Goal: Information Seeking & Learning: Learn about a topic

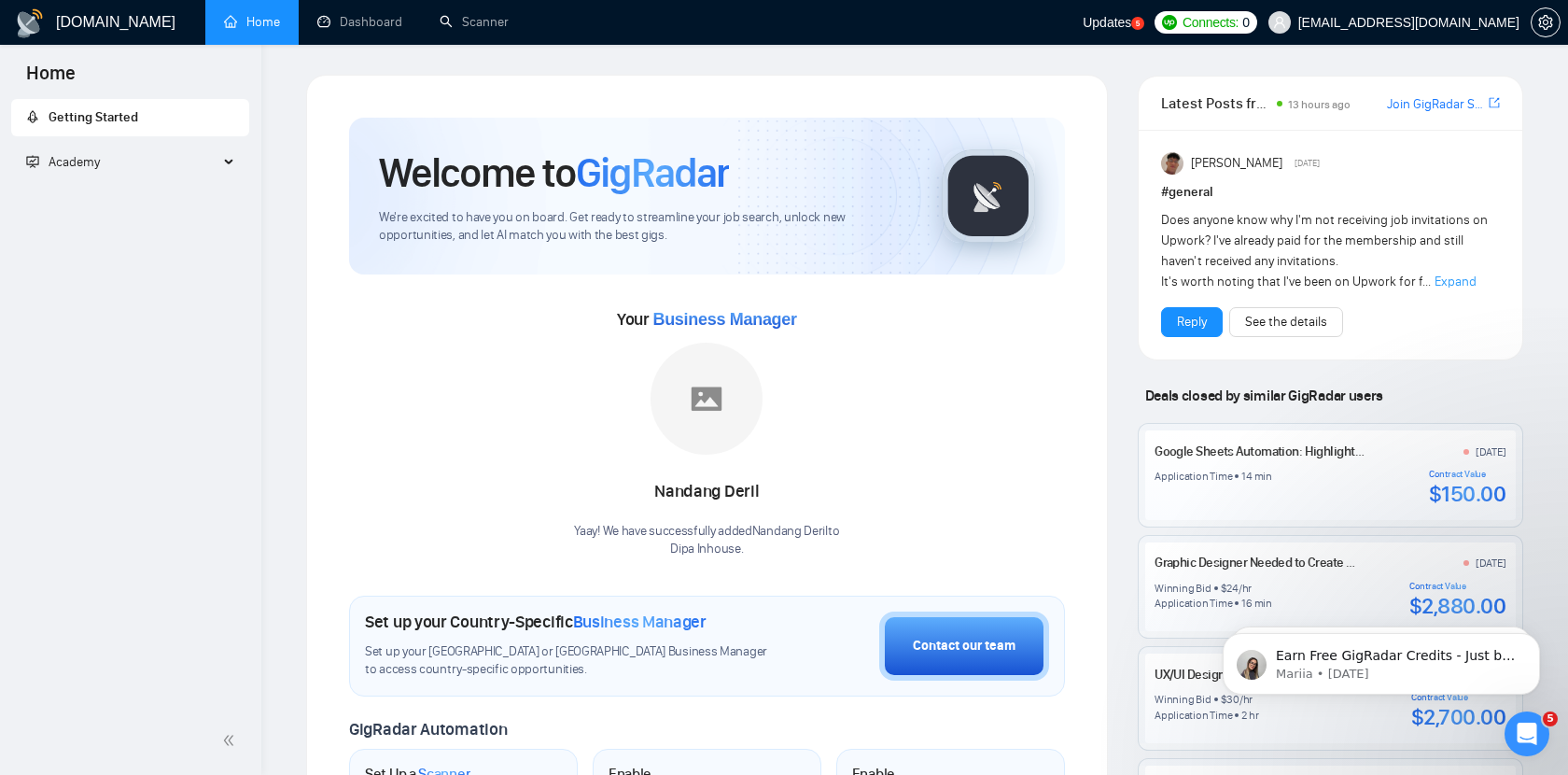
click at [211, 173] on span "Academy" at bounding box center [122, 163] width 192 height 38
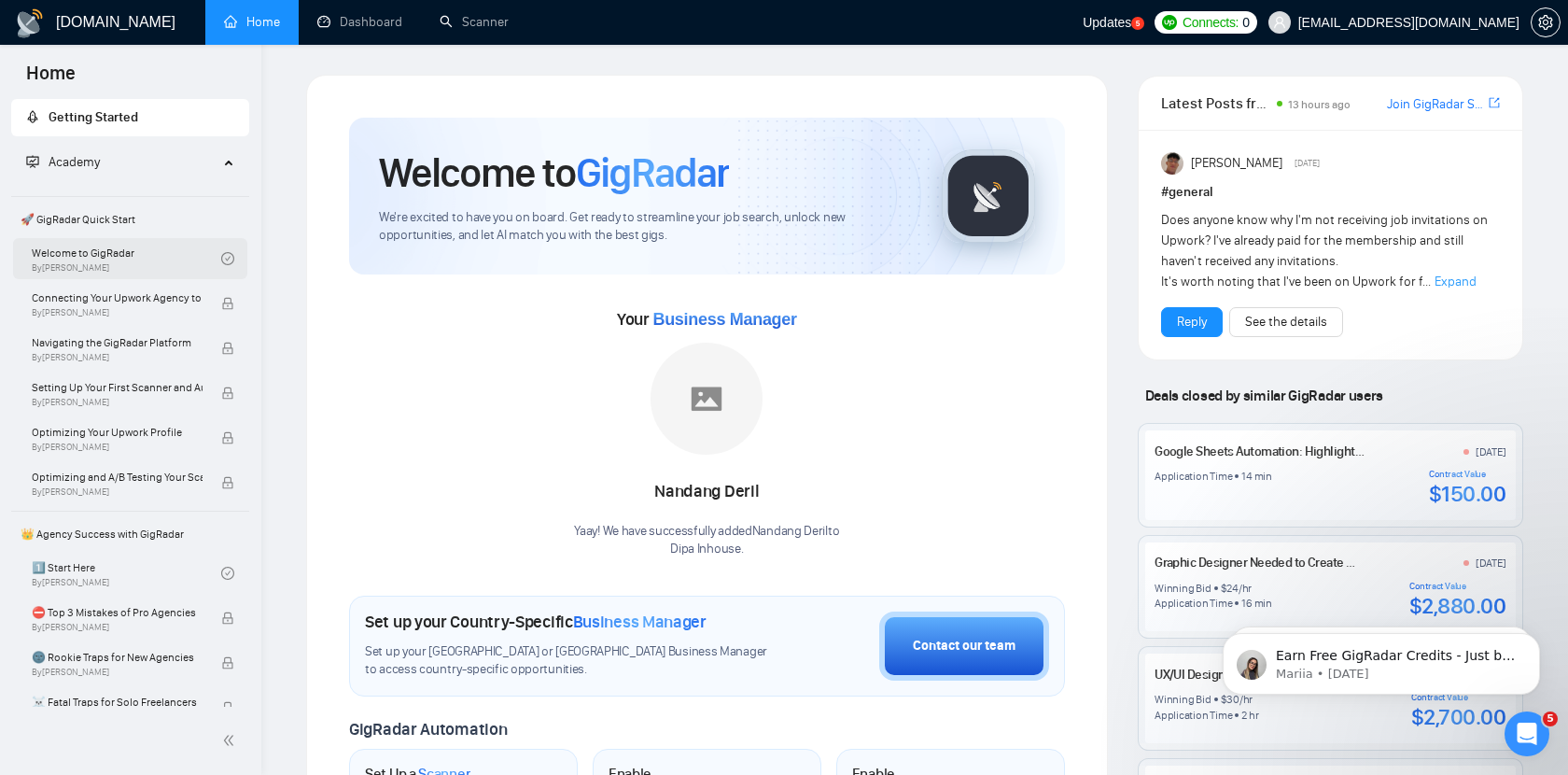
click at [123, 260] on link "Welcome to GigRadar By [PERSON_NAME]" at bounding box center [127, 259] width 190 height 41
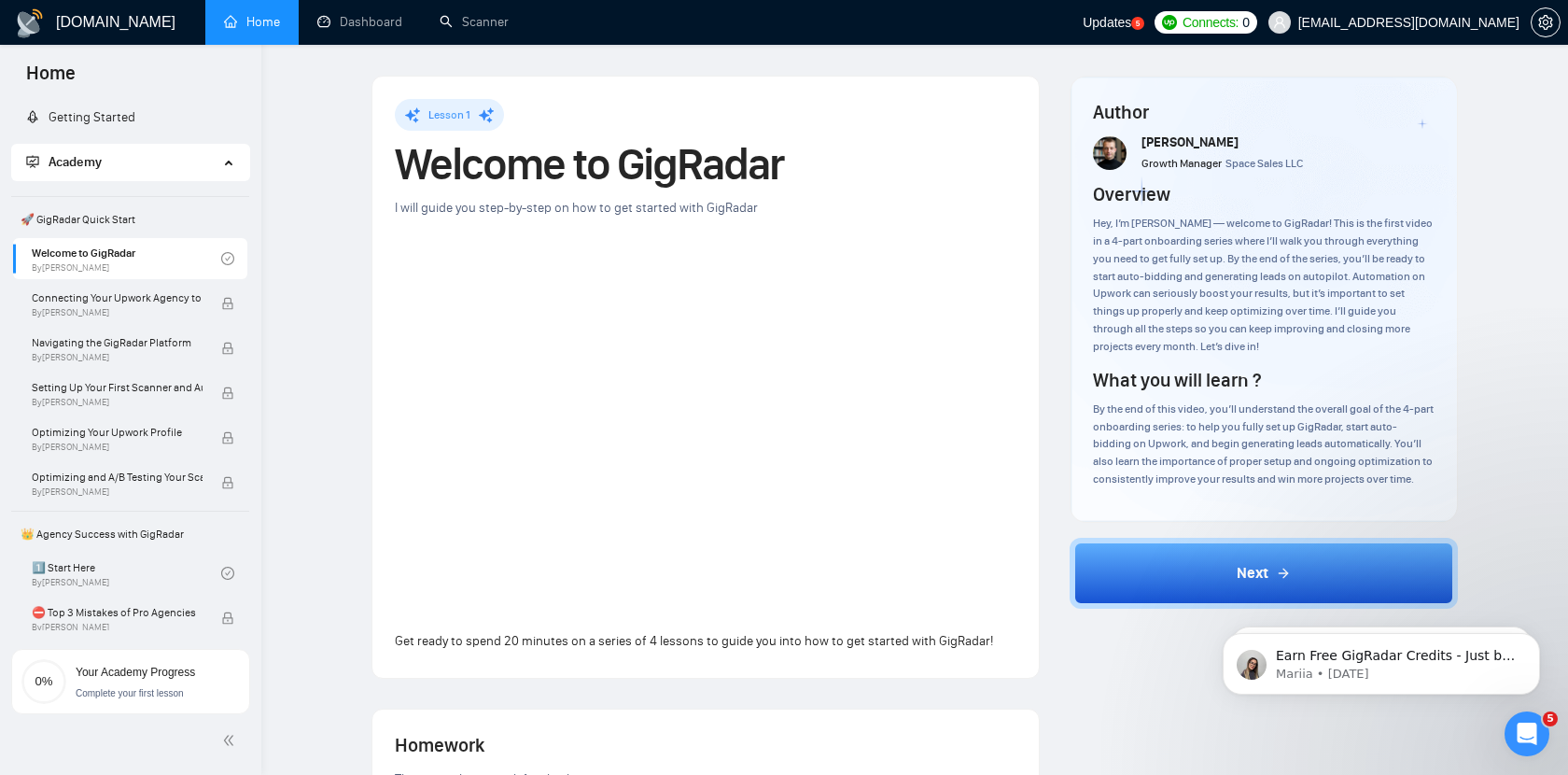
click at [1101, 673] on div "Author [PERSON_NAME] Growth Manager Space Sales LLC Overview Hey, I’m [PERSON_N…" at bounding box center [1264, 688] width 419 height 1226
click at [74, 293] on span "Connecting Your Upwork Agency to GigRadar" at bounding box center [118, 298] width 171 height 19
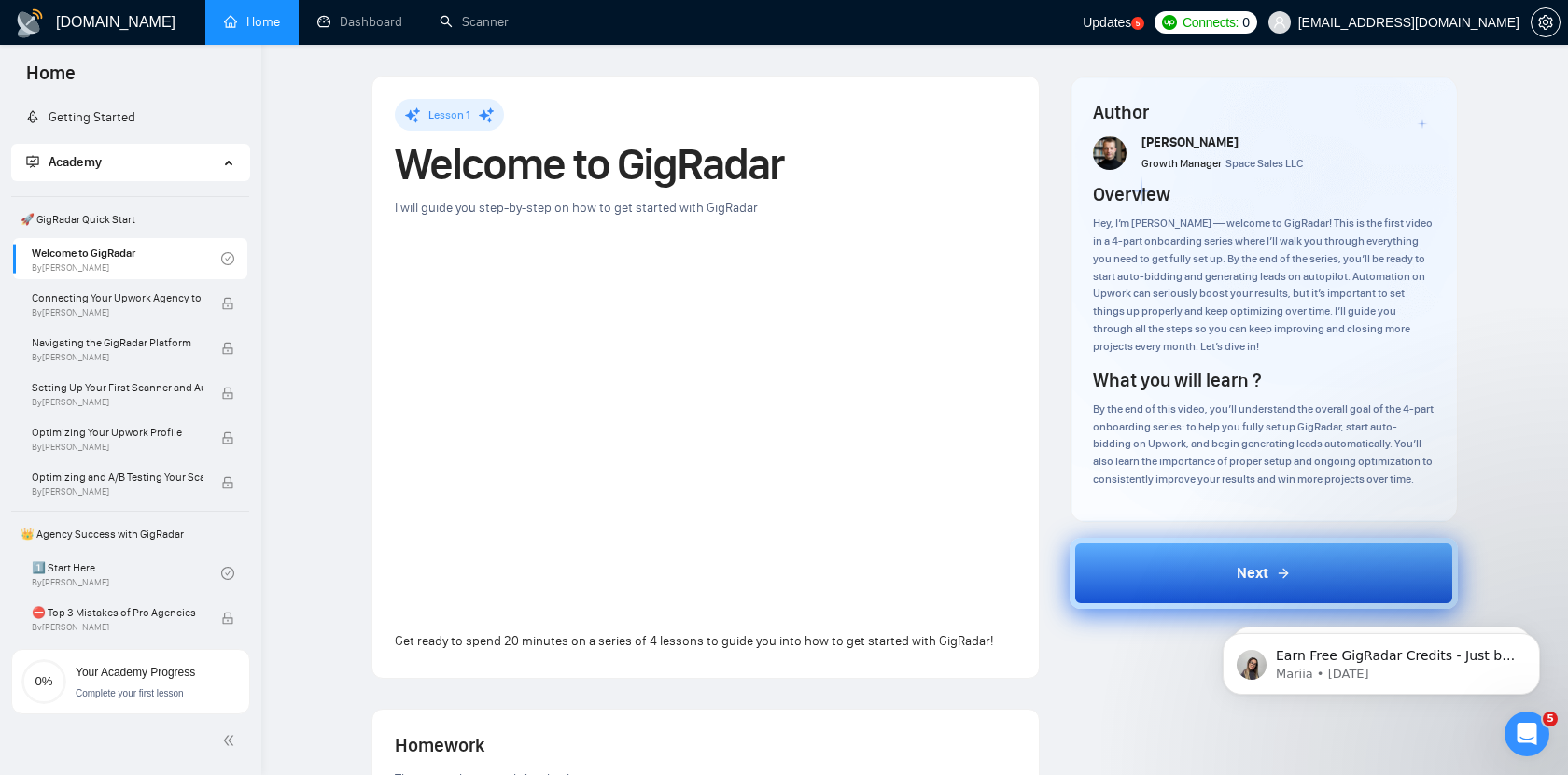
click at [1216, 559] on button "Next" at bounding box center [1264, 573] width 389 height 71
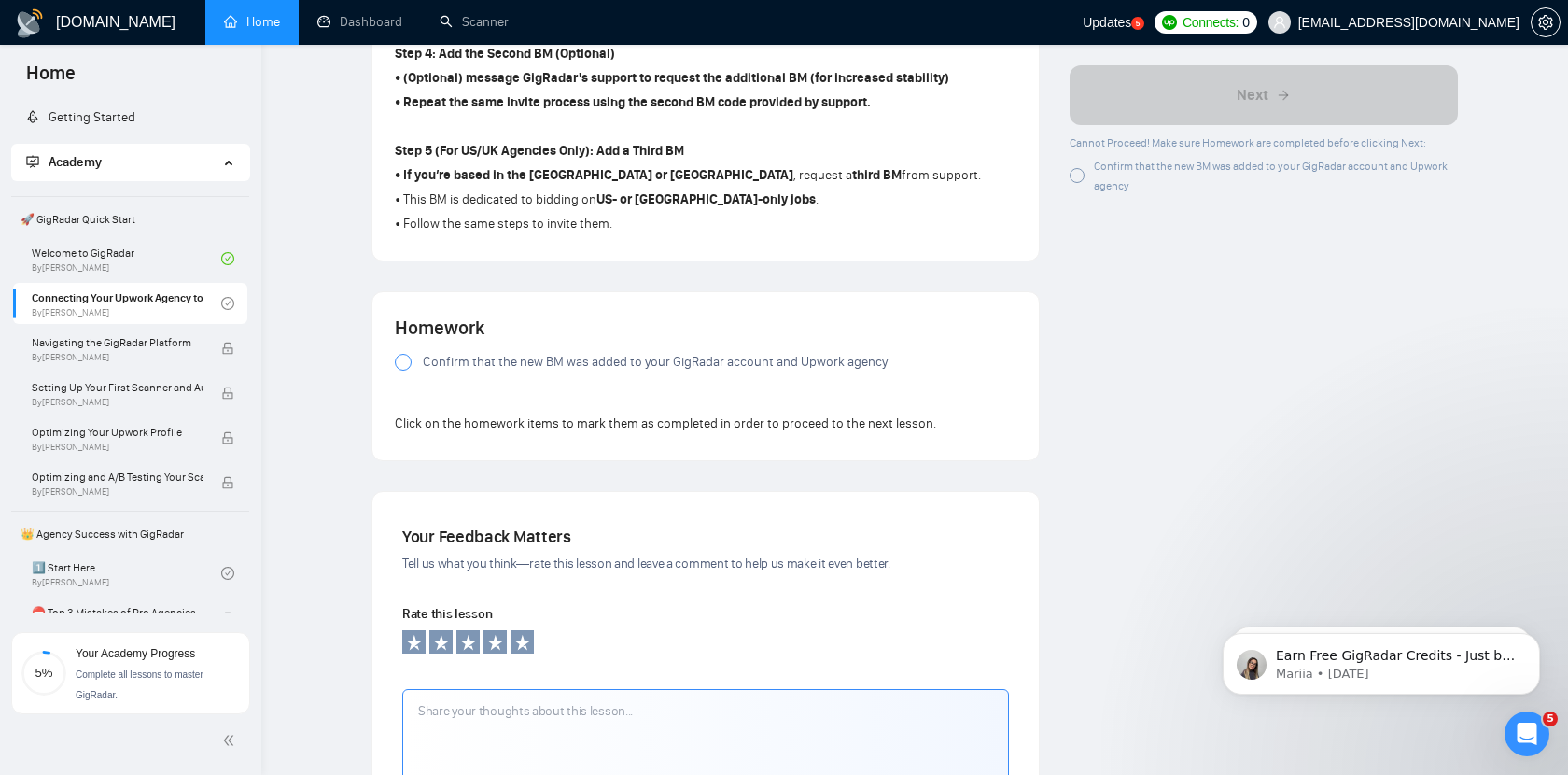
scroll to position [1221, 0]
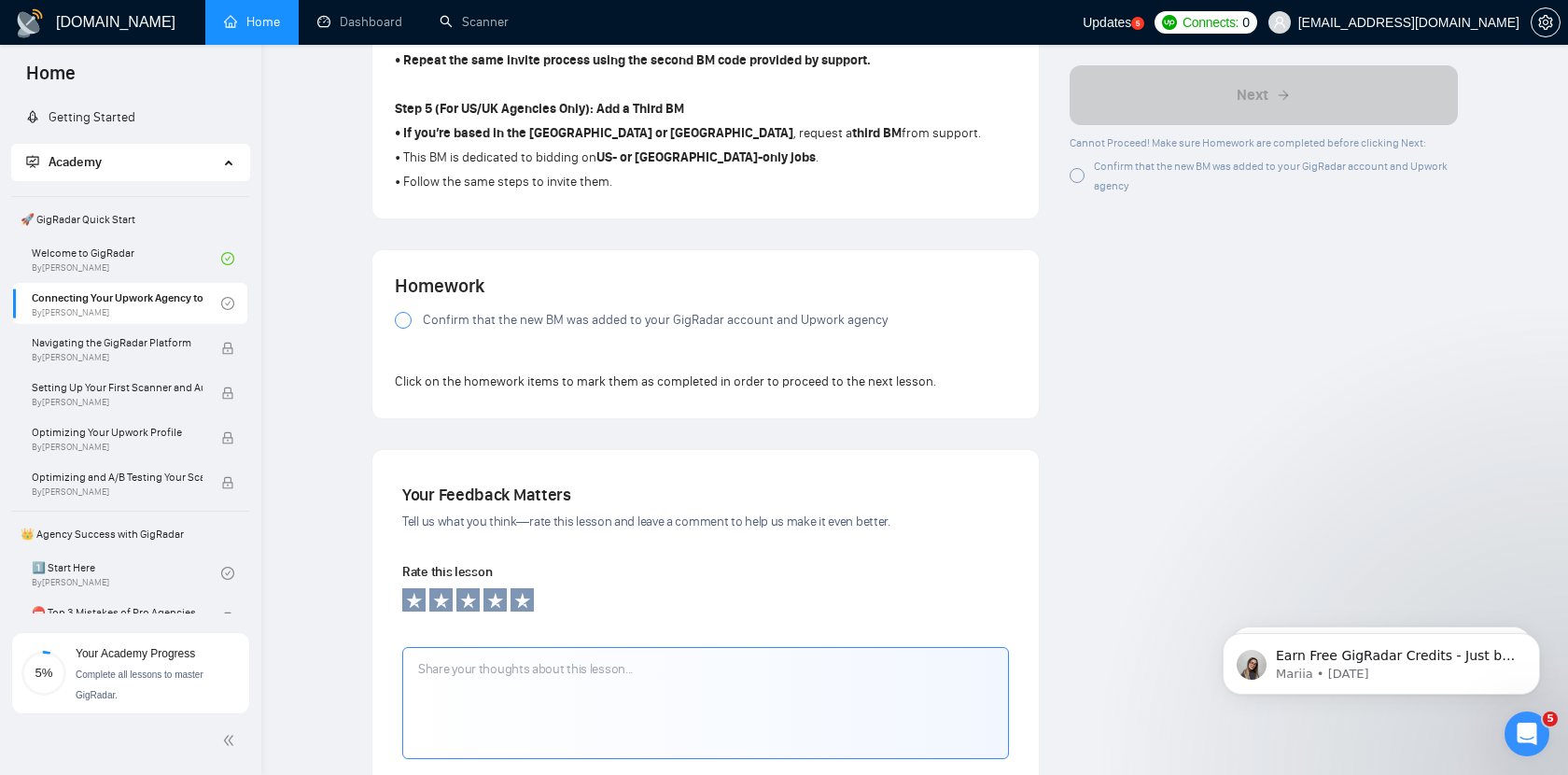
click at [409, 328] on div at bounding box center [403, 321] width 17 height 17
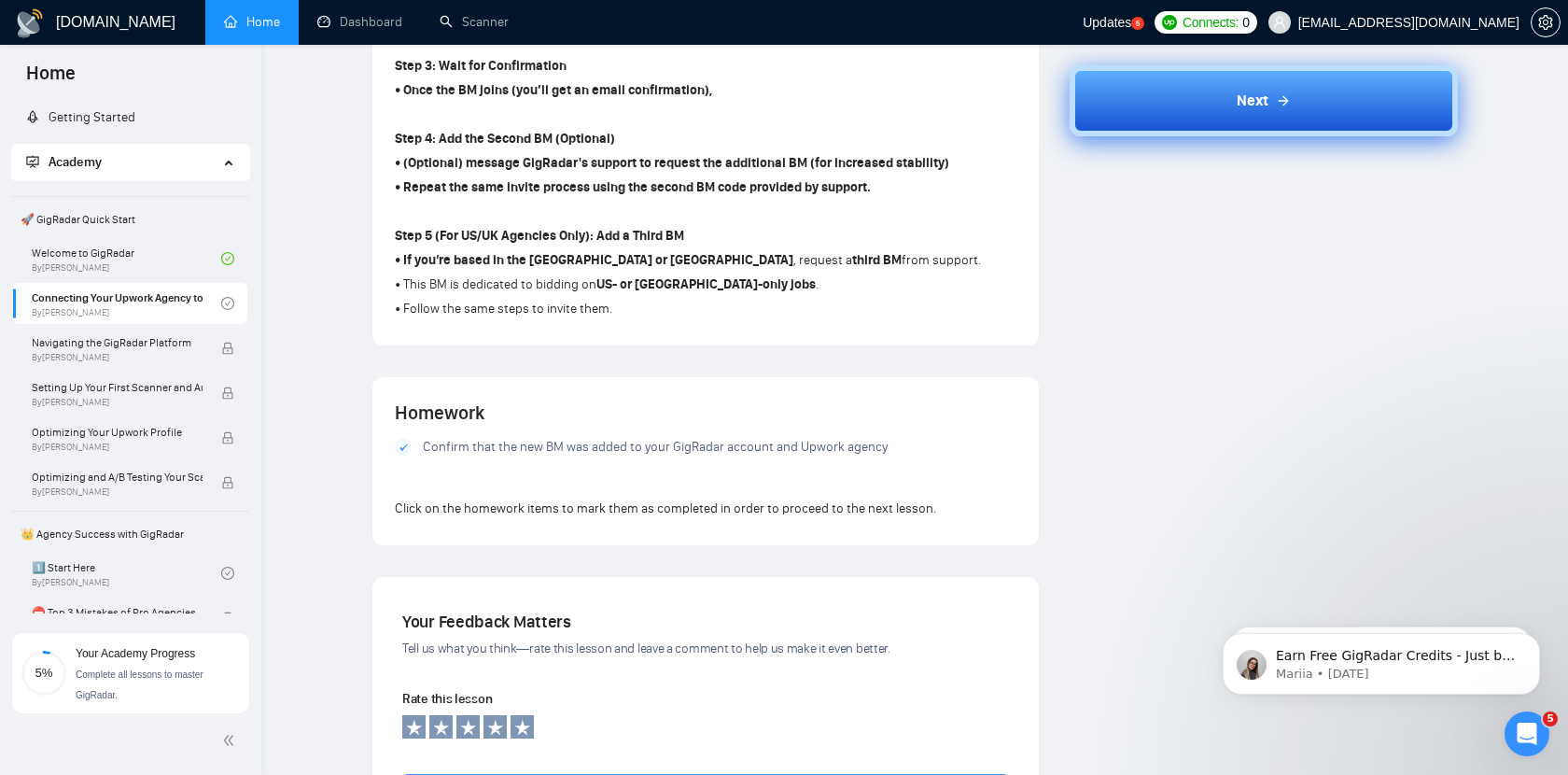
click at [1282, 101] on icon at bounding box center [1282, 101] width 8 height 0
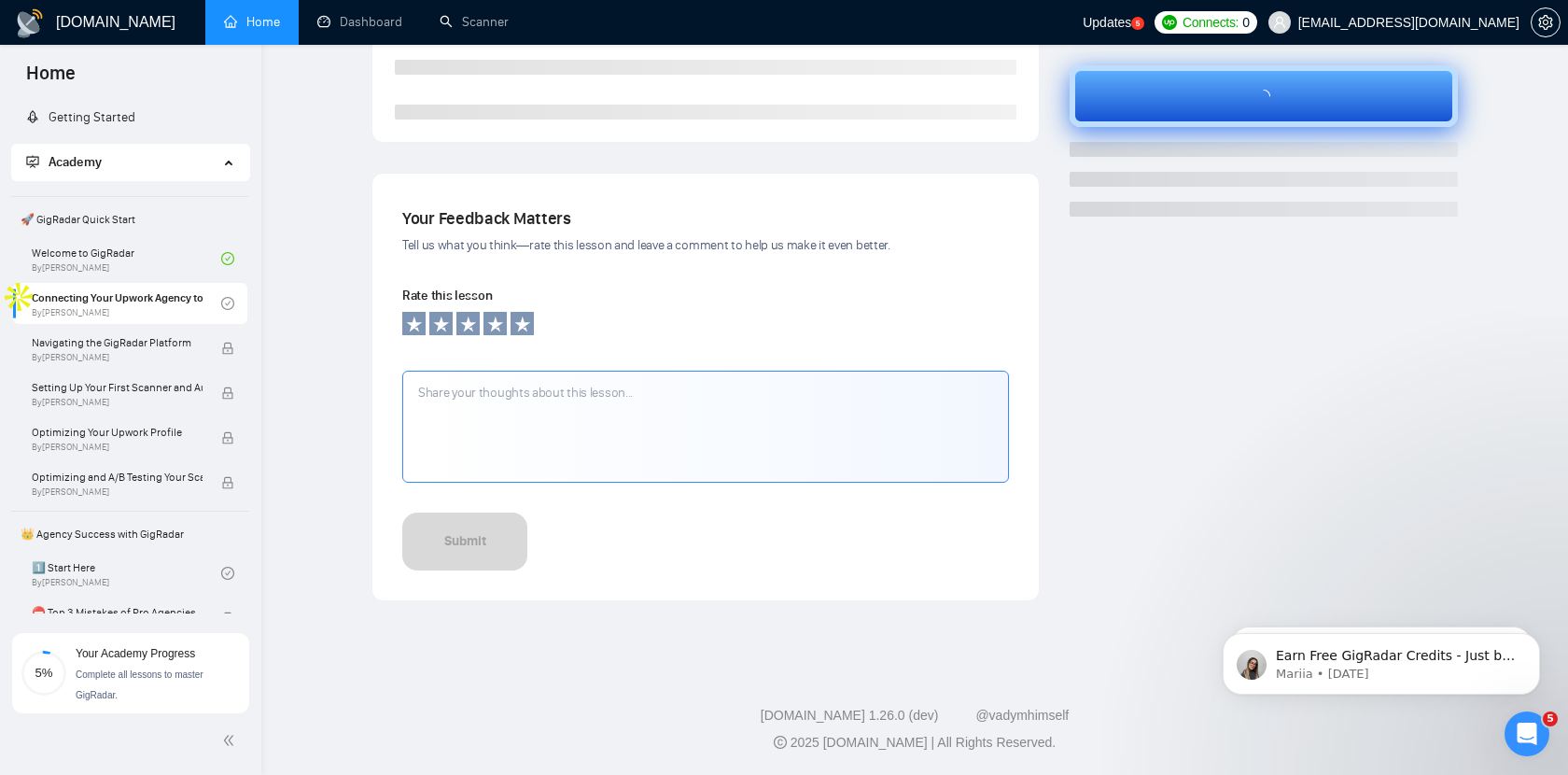
scroll to position [497, 0]
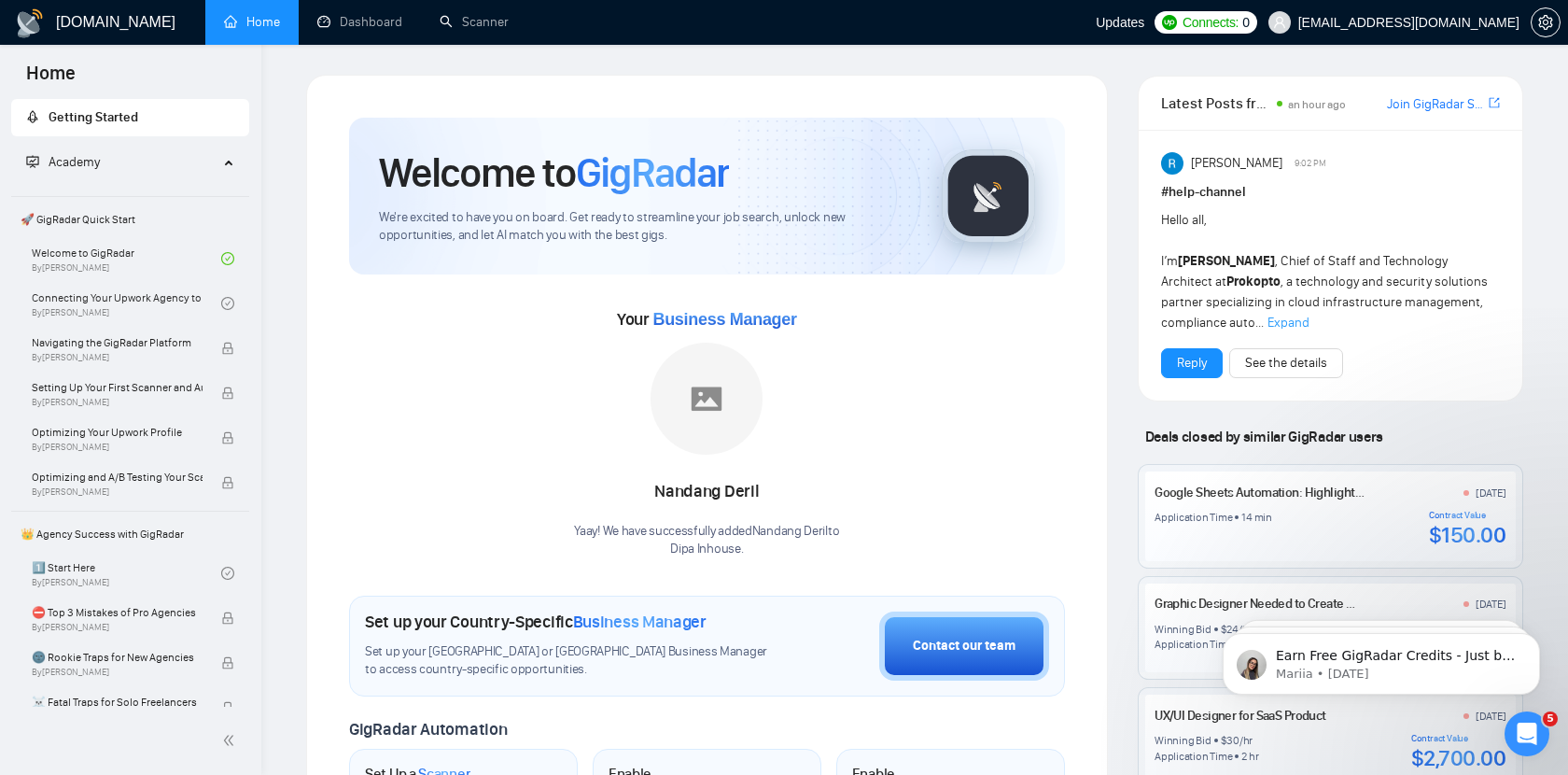
click at [259, 14] on link "Home" at bounding box center [252, 22] width 56 height 16
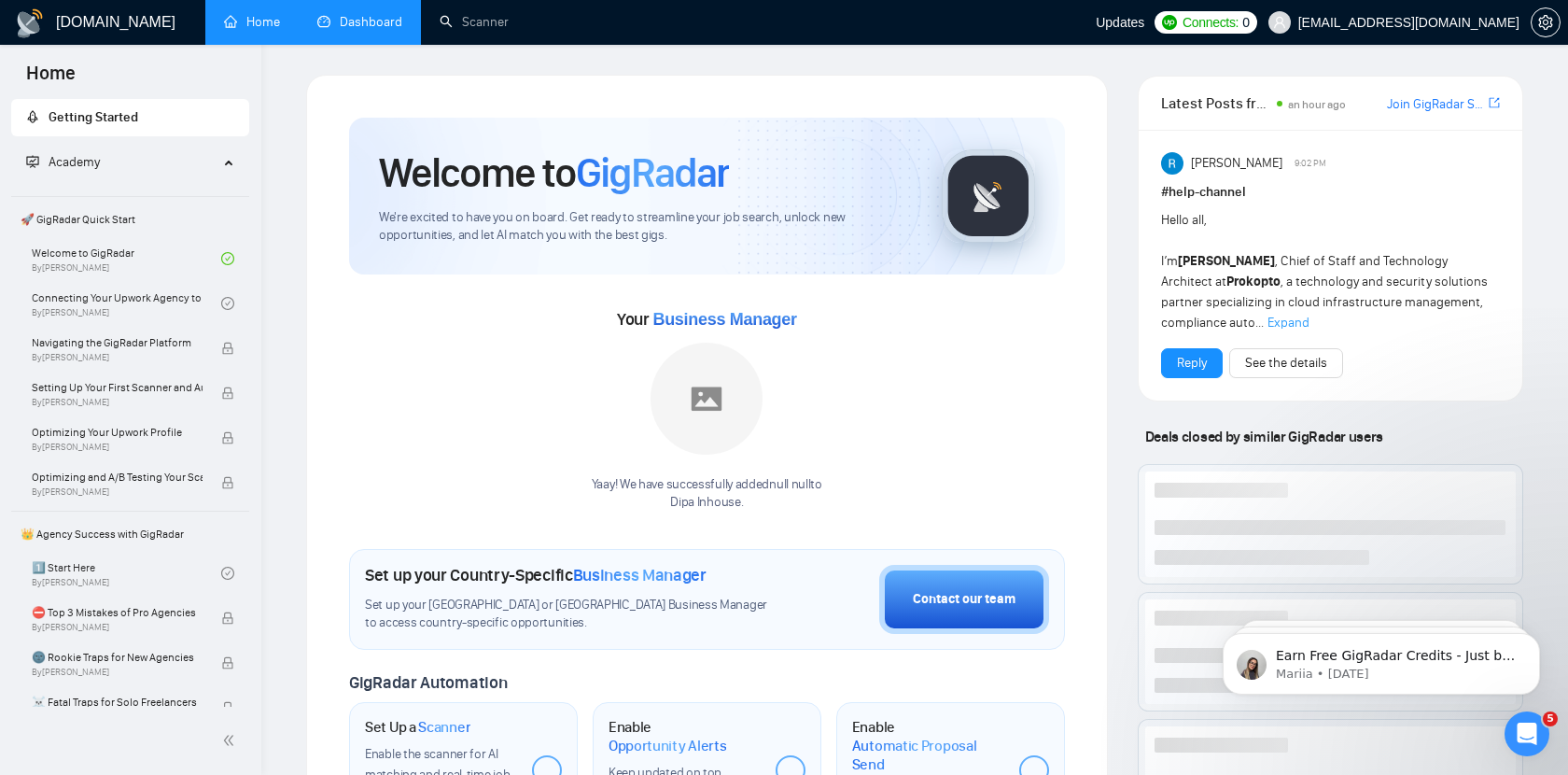
click at [331, 18] on link "Dashboard" at bounding box center [359, 22] width 85 height 16
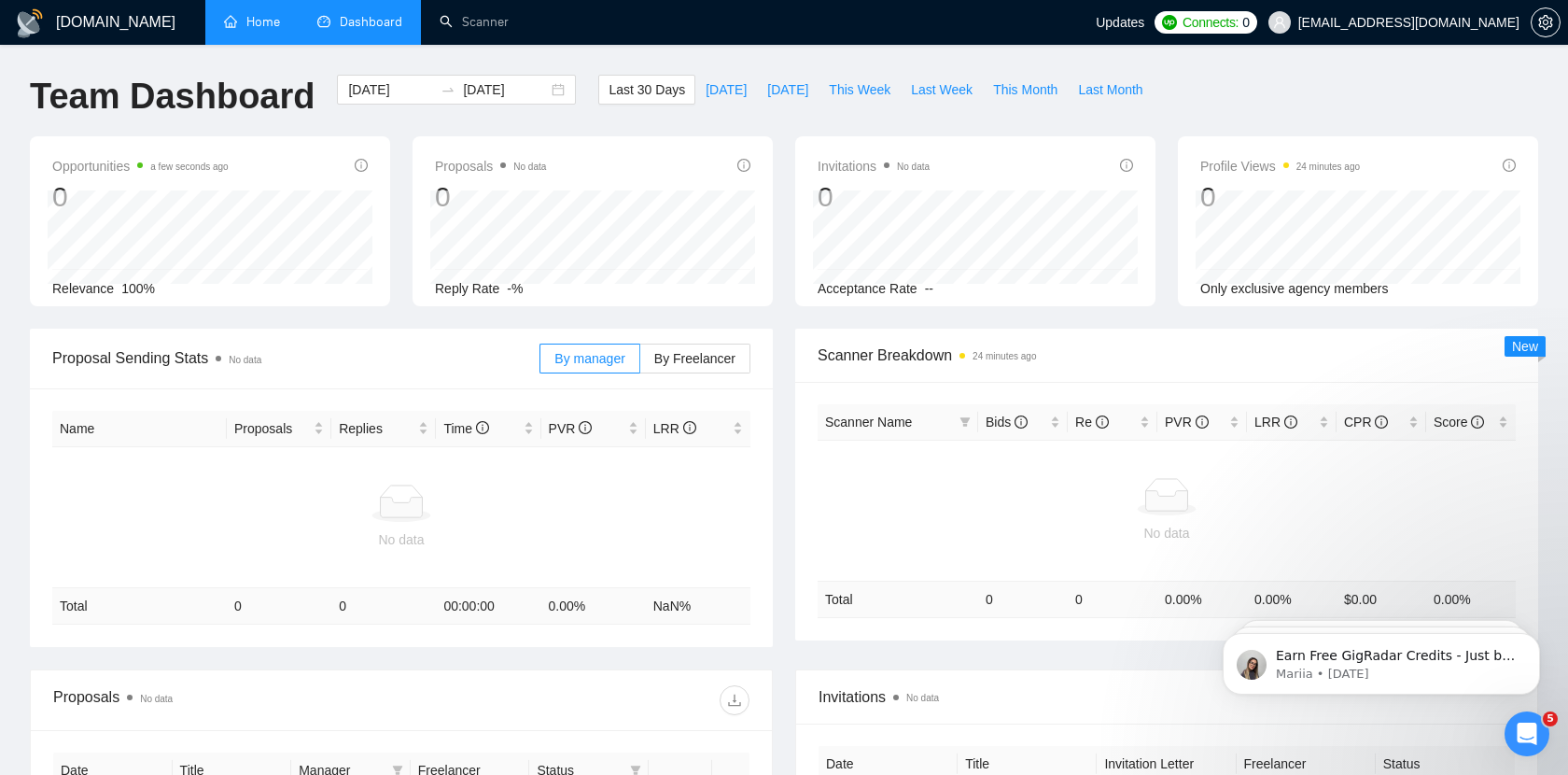
click at [253, 14] on link "Home" at bounding box center [252, 22] width 56 height 16
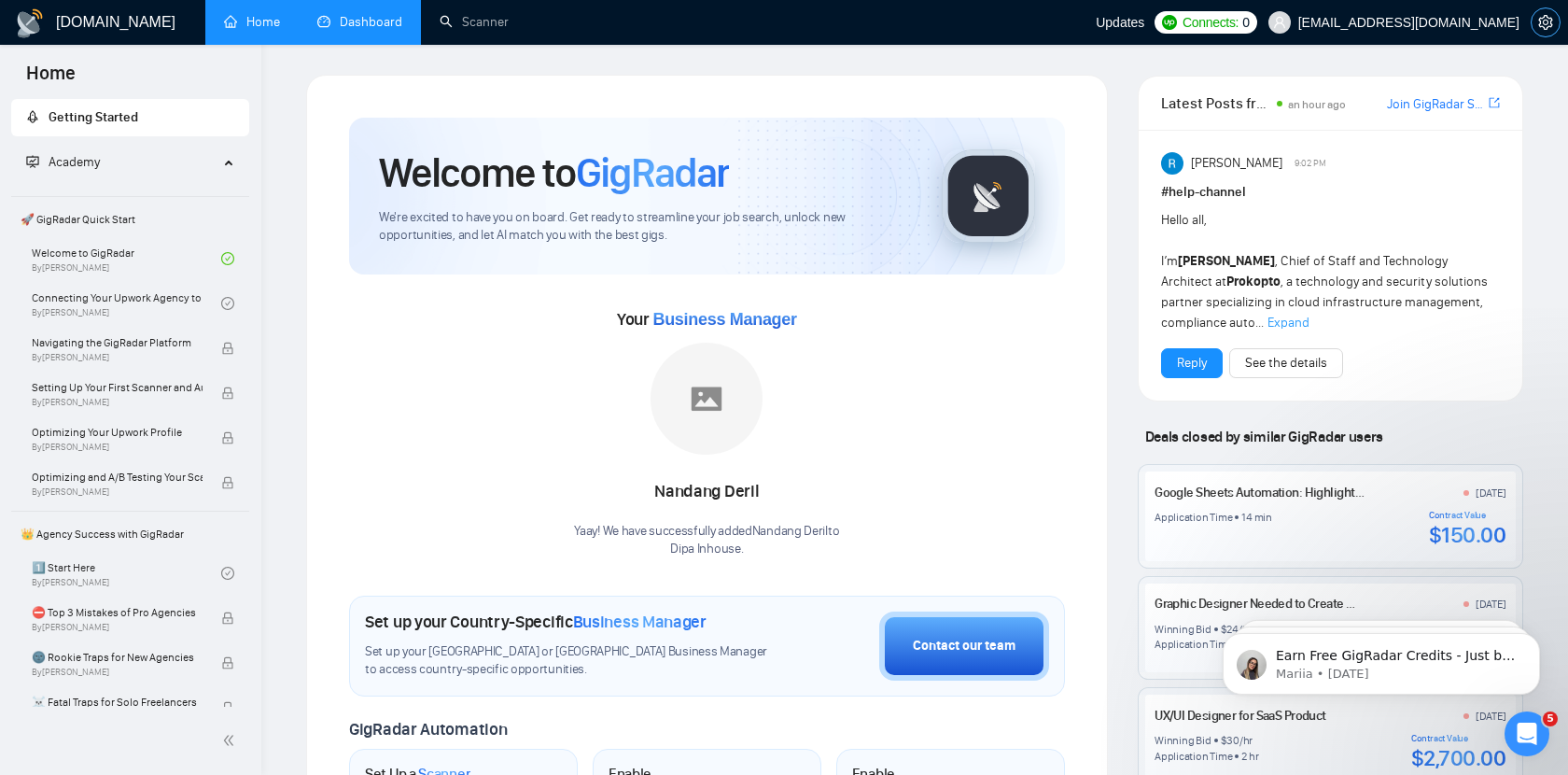
click at [1543, 25] on icon "setting" at bounding box center [1545, 23] width 15 height 15
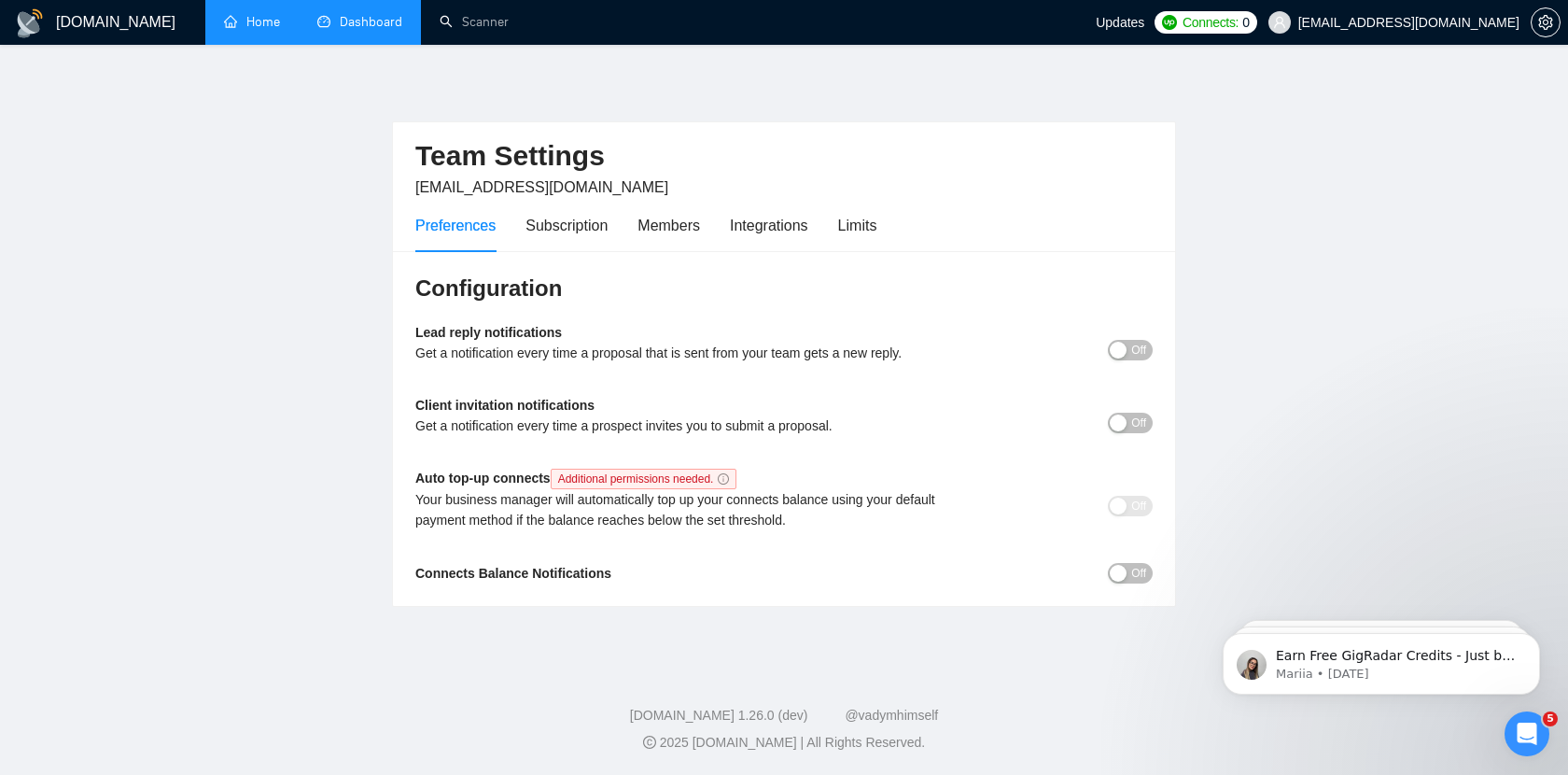
click at [1132, 356] on span "Off" at bounding box center [1138, 350] width 15 height 21
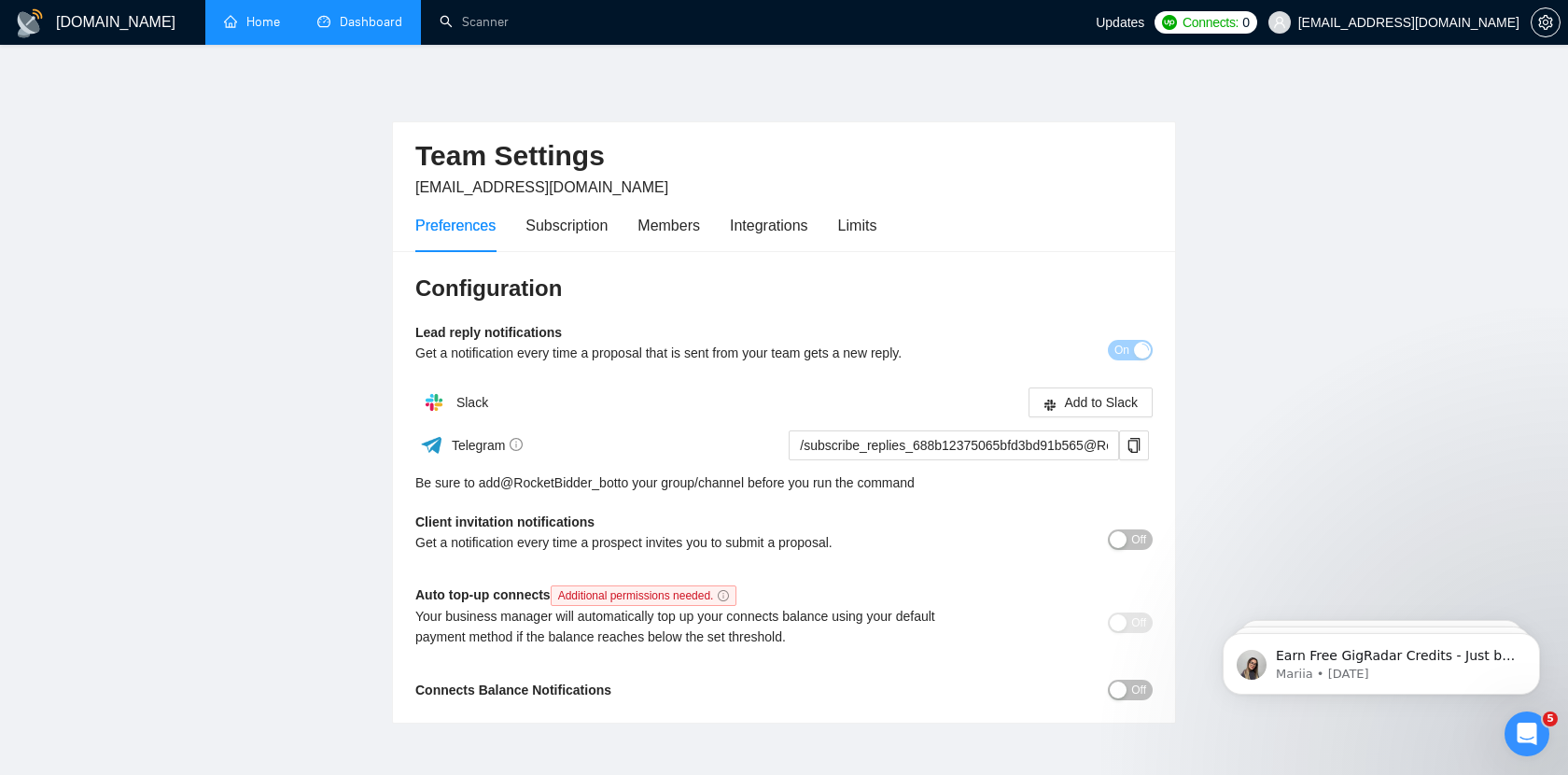
scroll to position [92, 0]
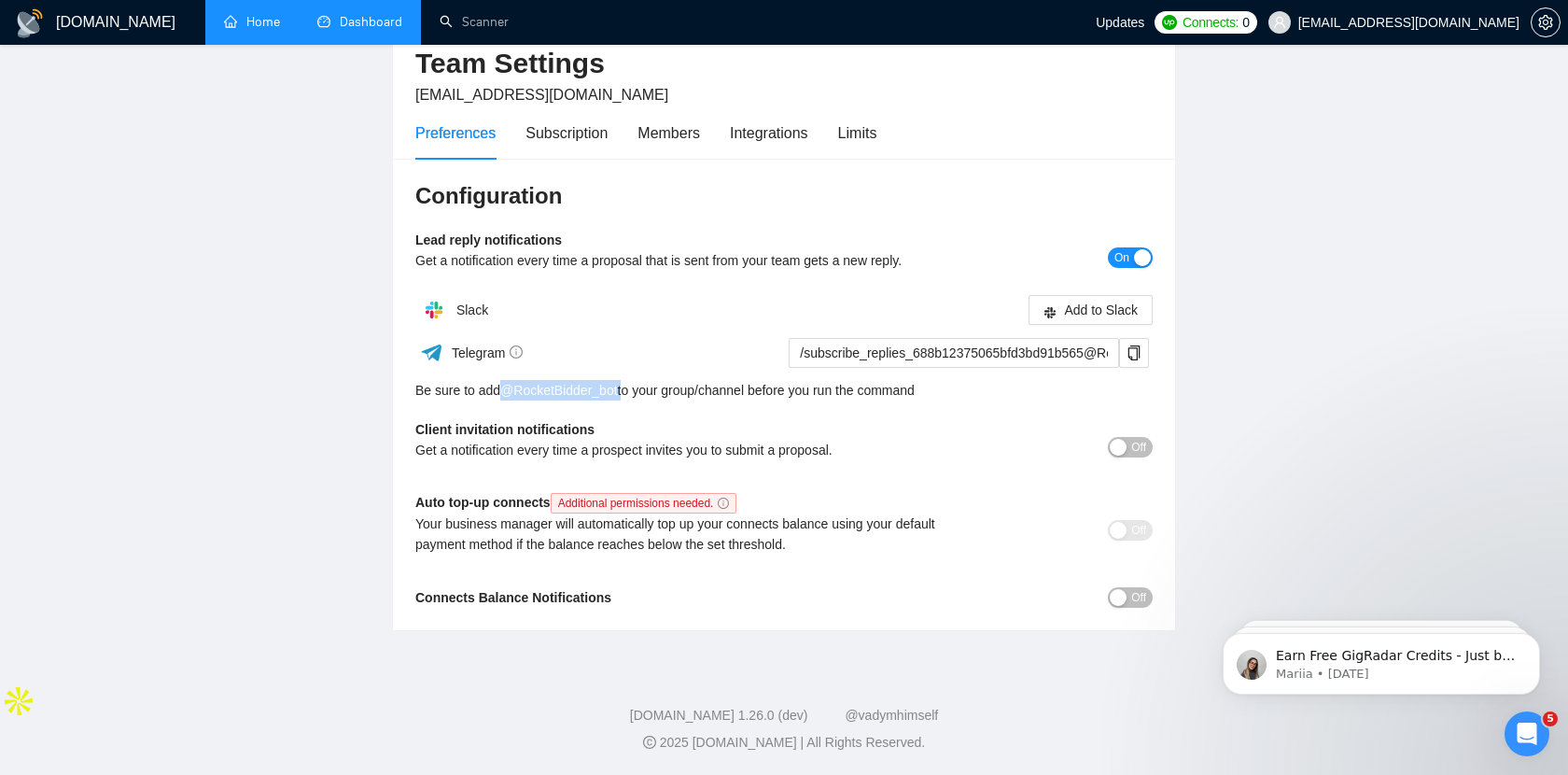
drag, startPoint x: 503, startPoint y: 389, endPoint x: 626, endPoint y: 387, distance: 123.0
click at [626, 387] on div "Be sure to add @ RocketBidder_bot to your group/channel before you run the comm…" at bounding box center [784, 390] width 737 height 21
click at [1215, 402] on main "Team Settings hello@dipainhouse.com Preferences Subscription Members Integratio…" at bounding box center [784, 307] width 1508 height 649
click at [1122, 443] on div "button" at bounding box center [1118, 448] width 17 height 17
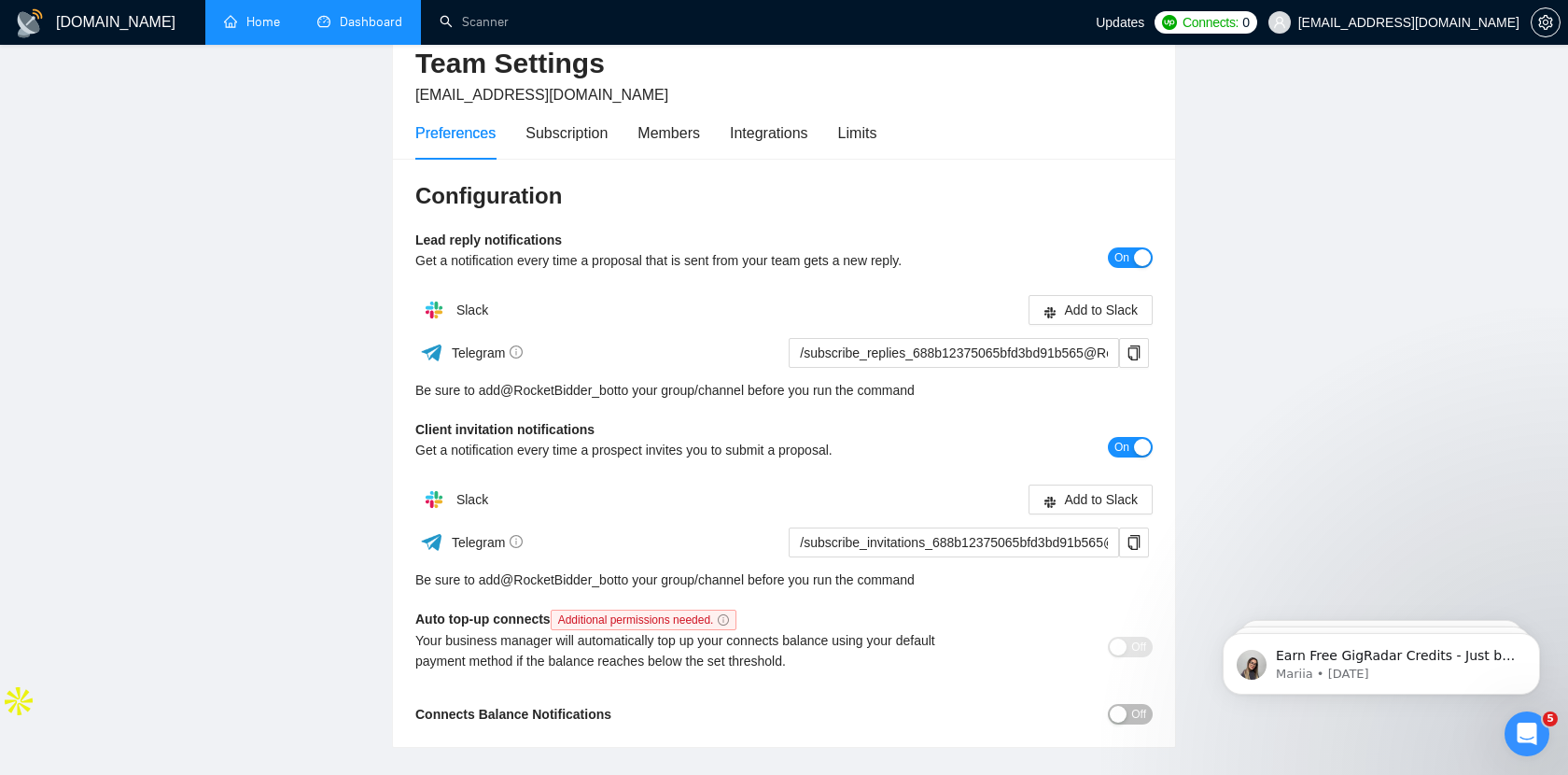
click at [1279, 469] on main "Team Settings hello@dipainhouse.com Preferences Subscription Members Integratio…" at bounding box center [784, 365] width 1508 height 766
click at [569, 136] on div "Subscription" at bounding box center [566, 133] width 82 height 24
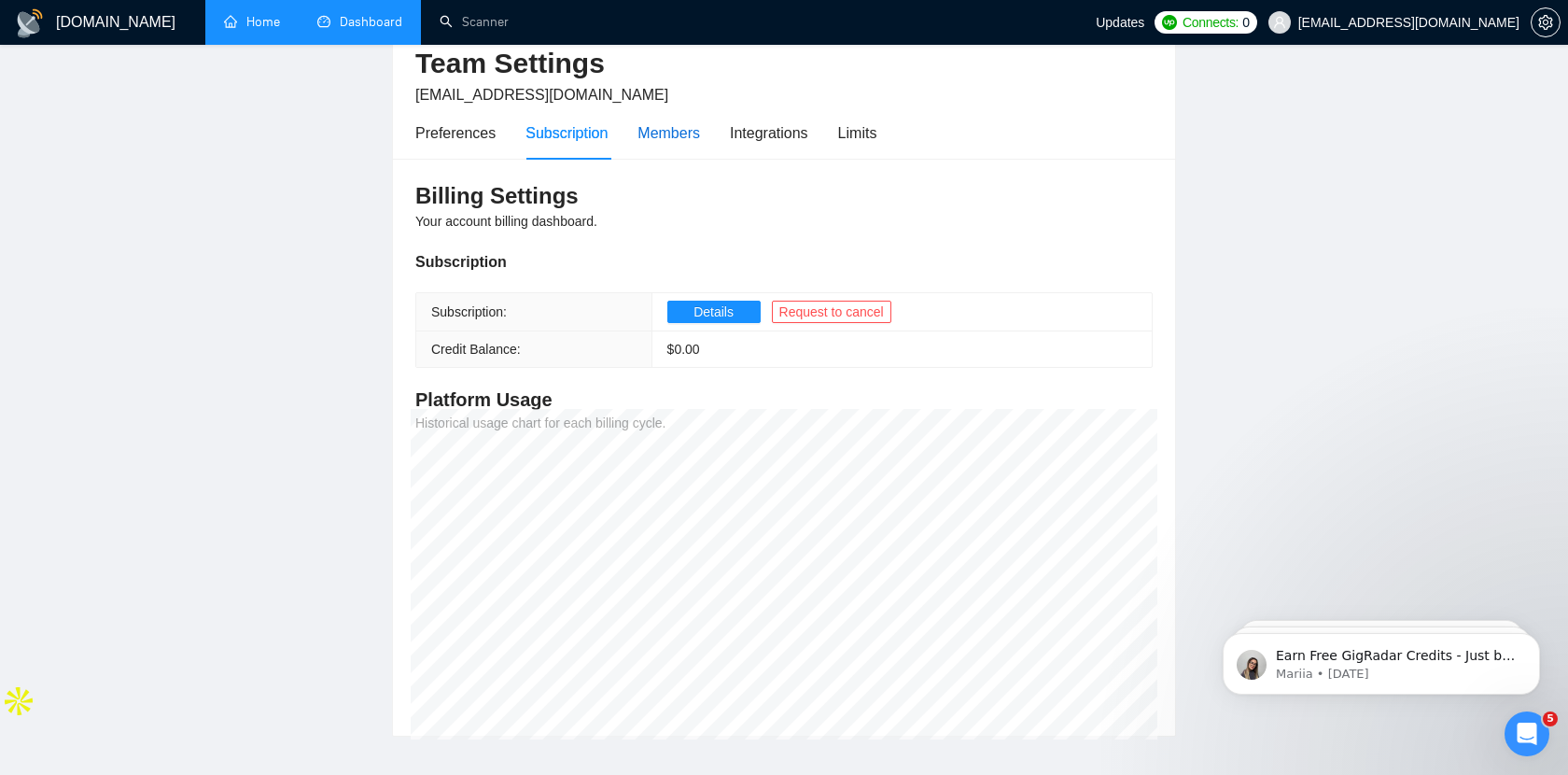
click at [660, 142] on div "Members" at bounding box center [668, 133] width 63 height 24
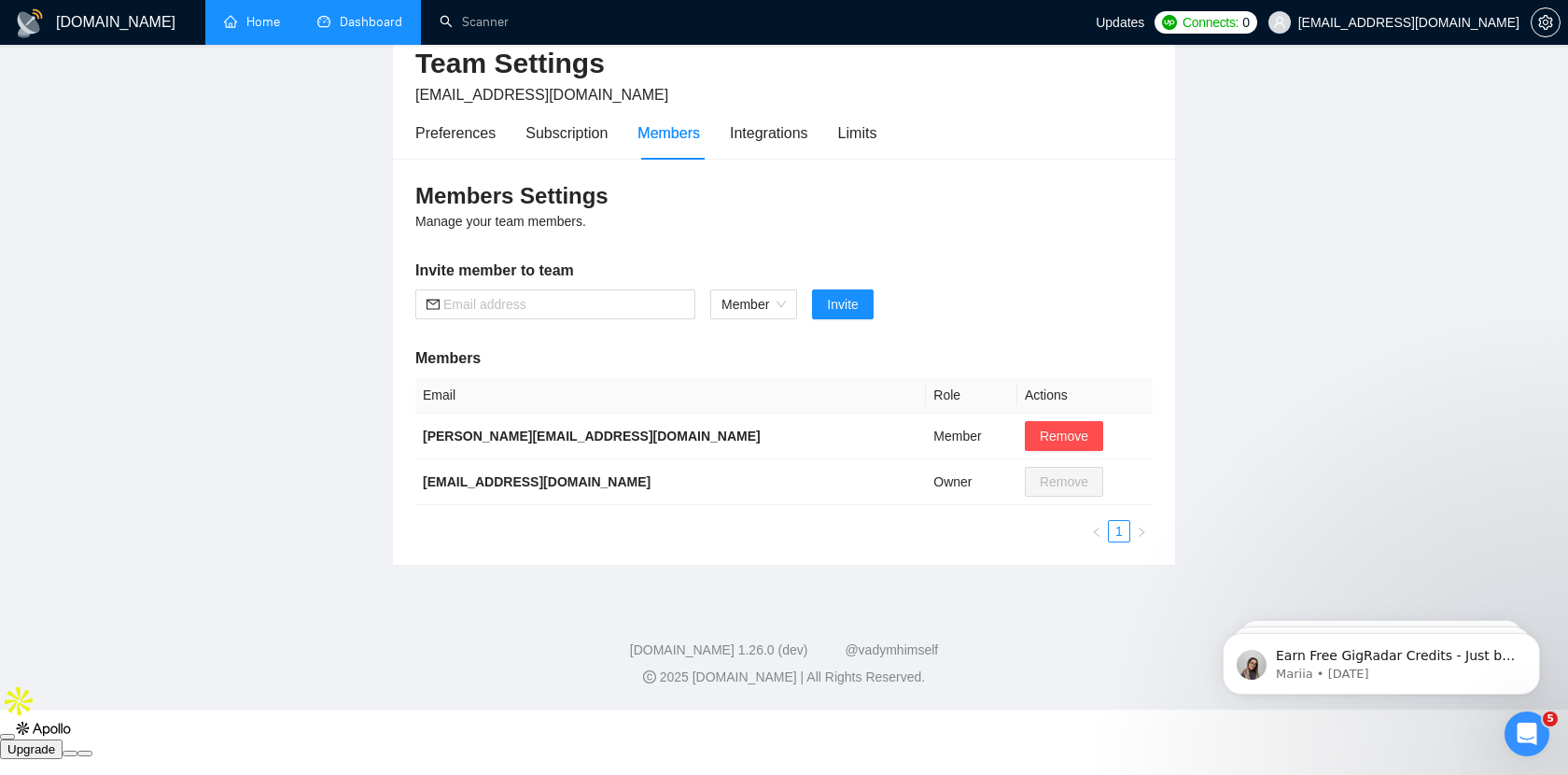
scroll to position [27, 0]
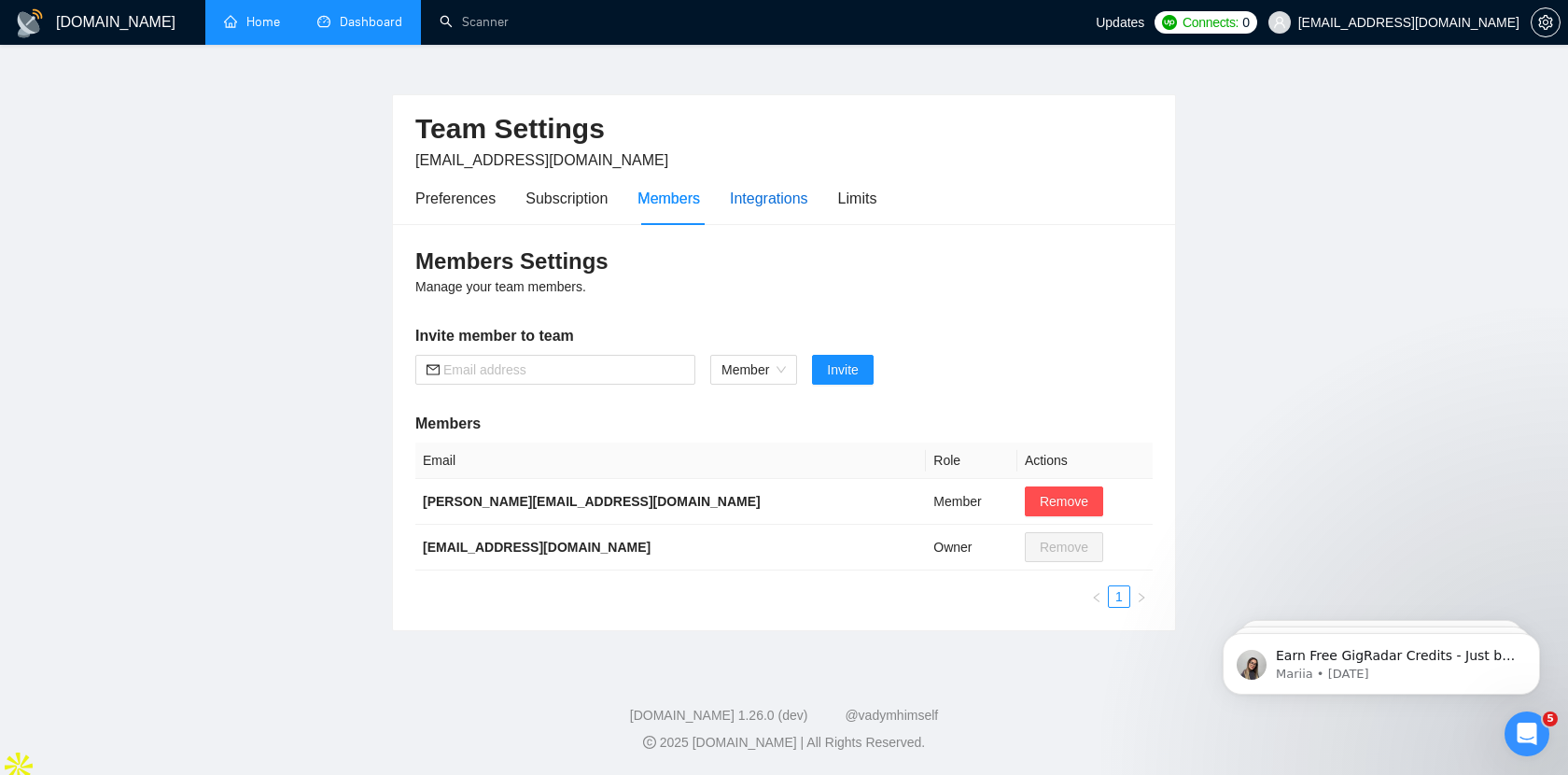
click at [778, 194] on div "Integrations" at bounding box center [768, 198] width 78 height 24
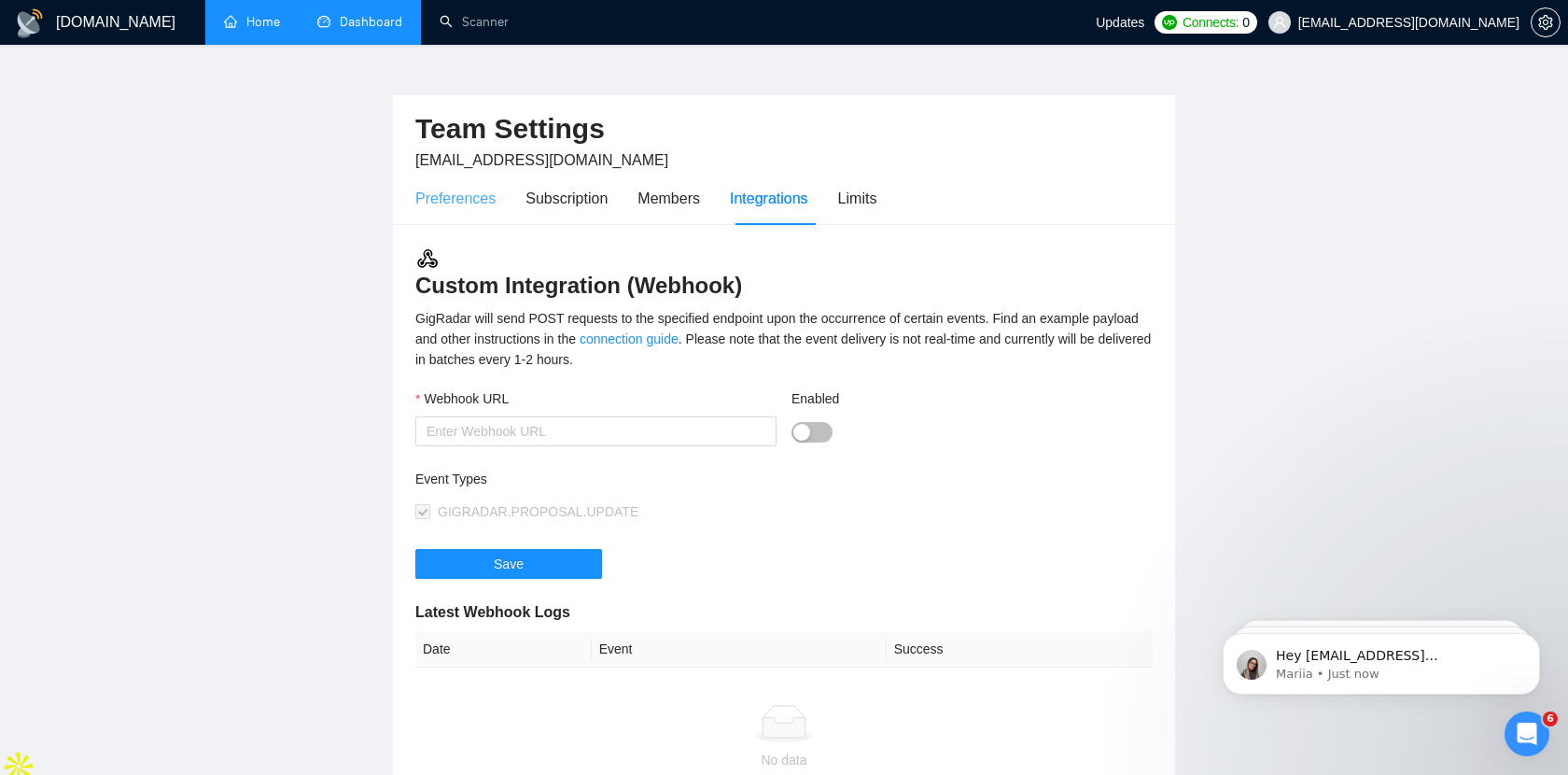
click at [479, 211] on div "Preferences" at bounding box center [455, 198] width 80 height 54
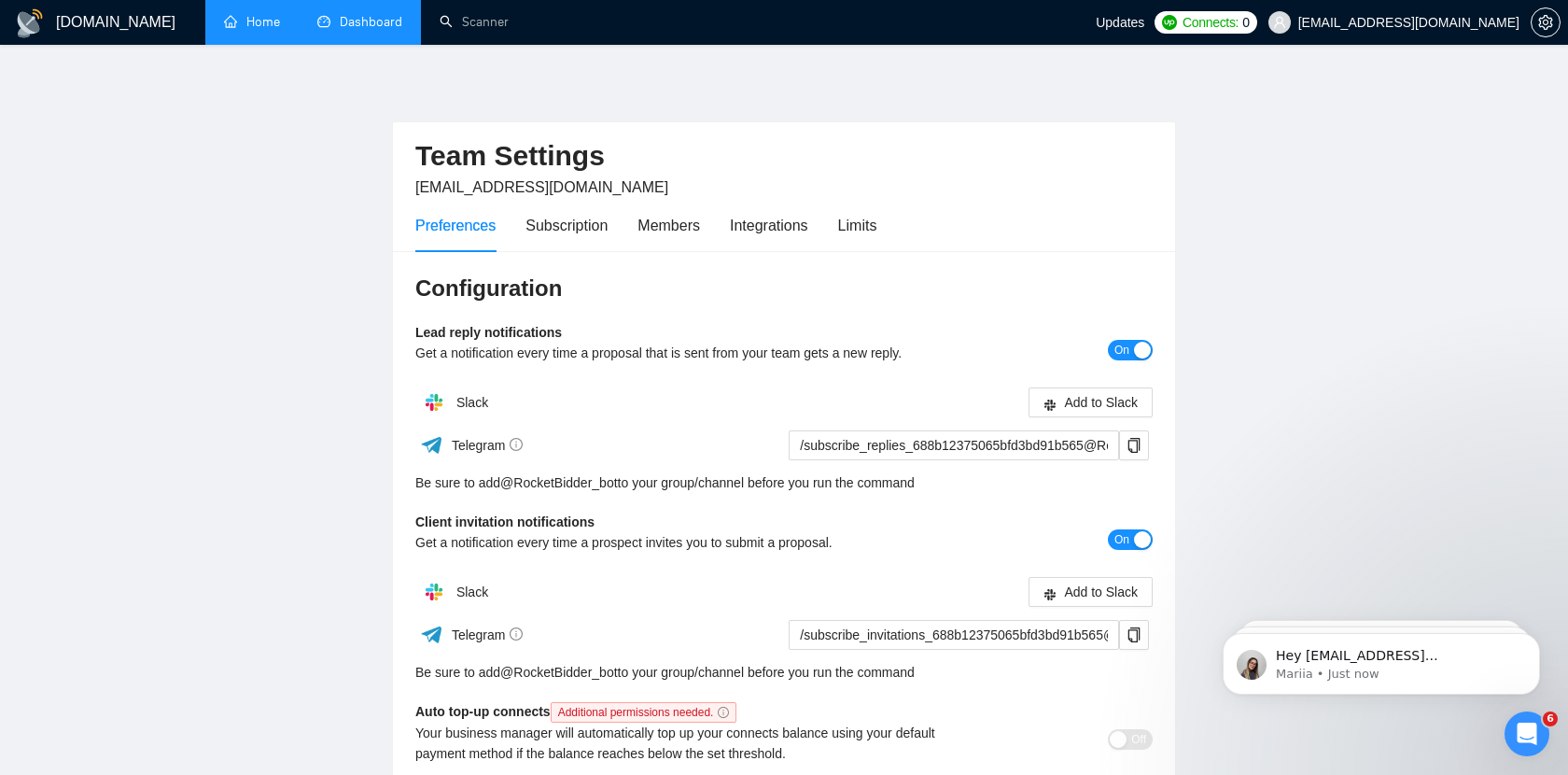
click at [1529, 726] on icon "Open Intercom Messenger" at bounding box center [1527, 734] width 31 height 31
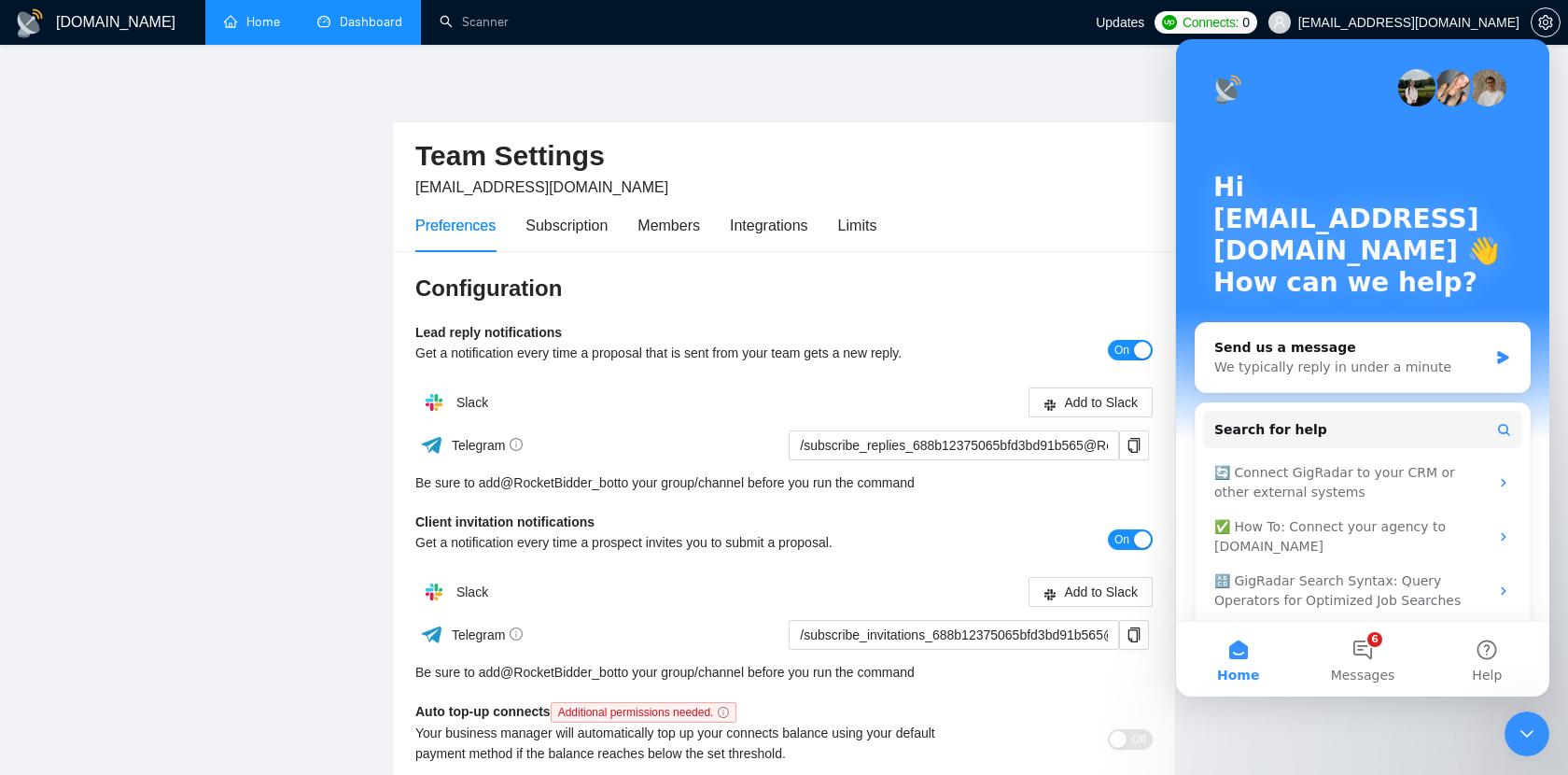
click at [1525, 729] on icon "Close Intercom Messenger" at bounding box center [1527, 734] width 23 height 23
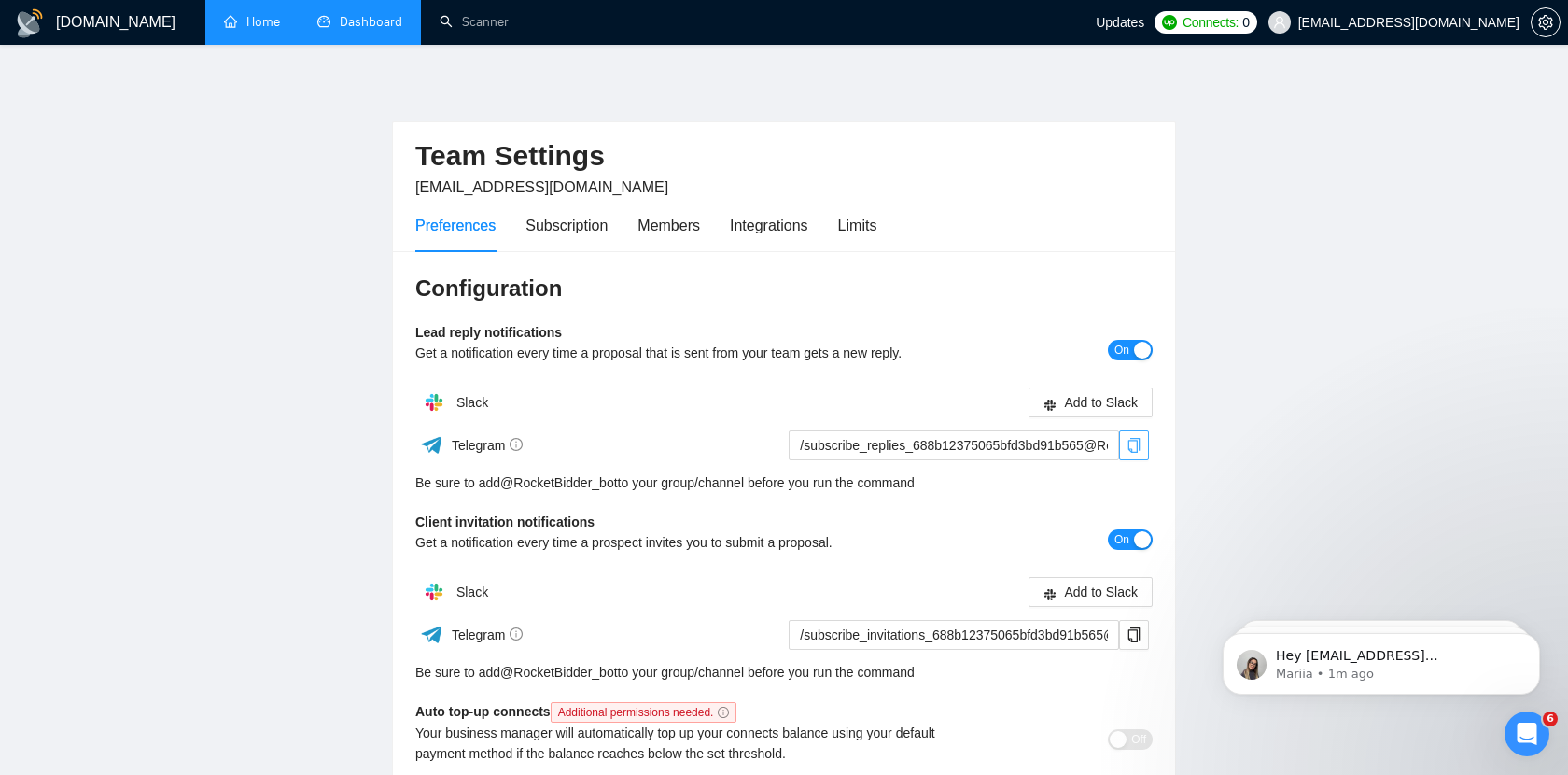
click at [1126, 442] on icon "copy" at bounding box center [1134, 446] width 15 height 15
click at [1137, 439] on icon "copy" at bounding box center [1134, 446] width 15 height 15
click at [642, 228] on div "Members" at bounding box center [668, 225] width 63 height 24
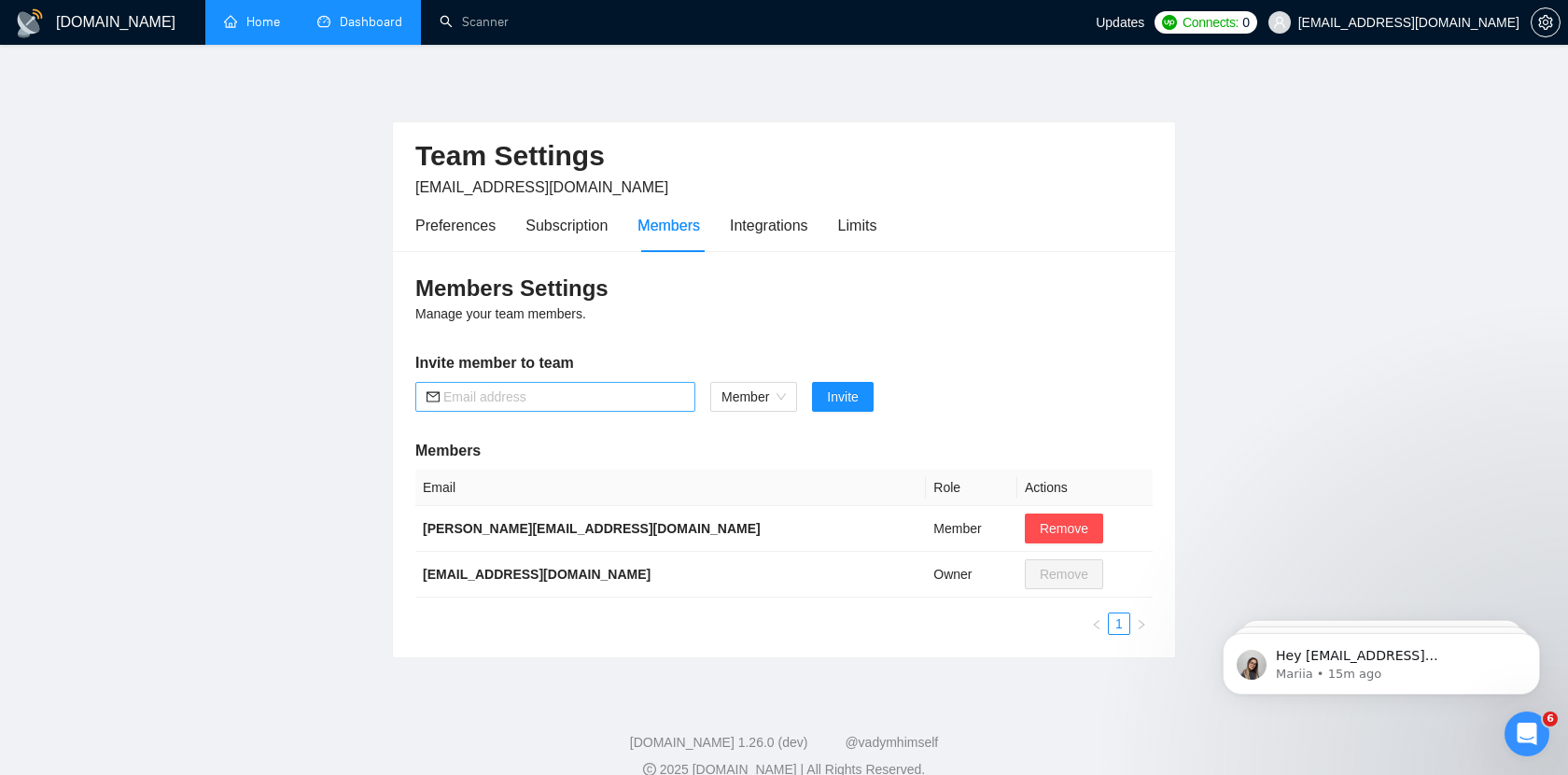
click at [592, 400] on input "text" at bounding box center [564, 397] width 241 height 21
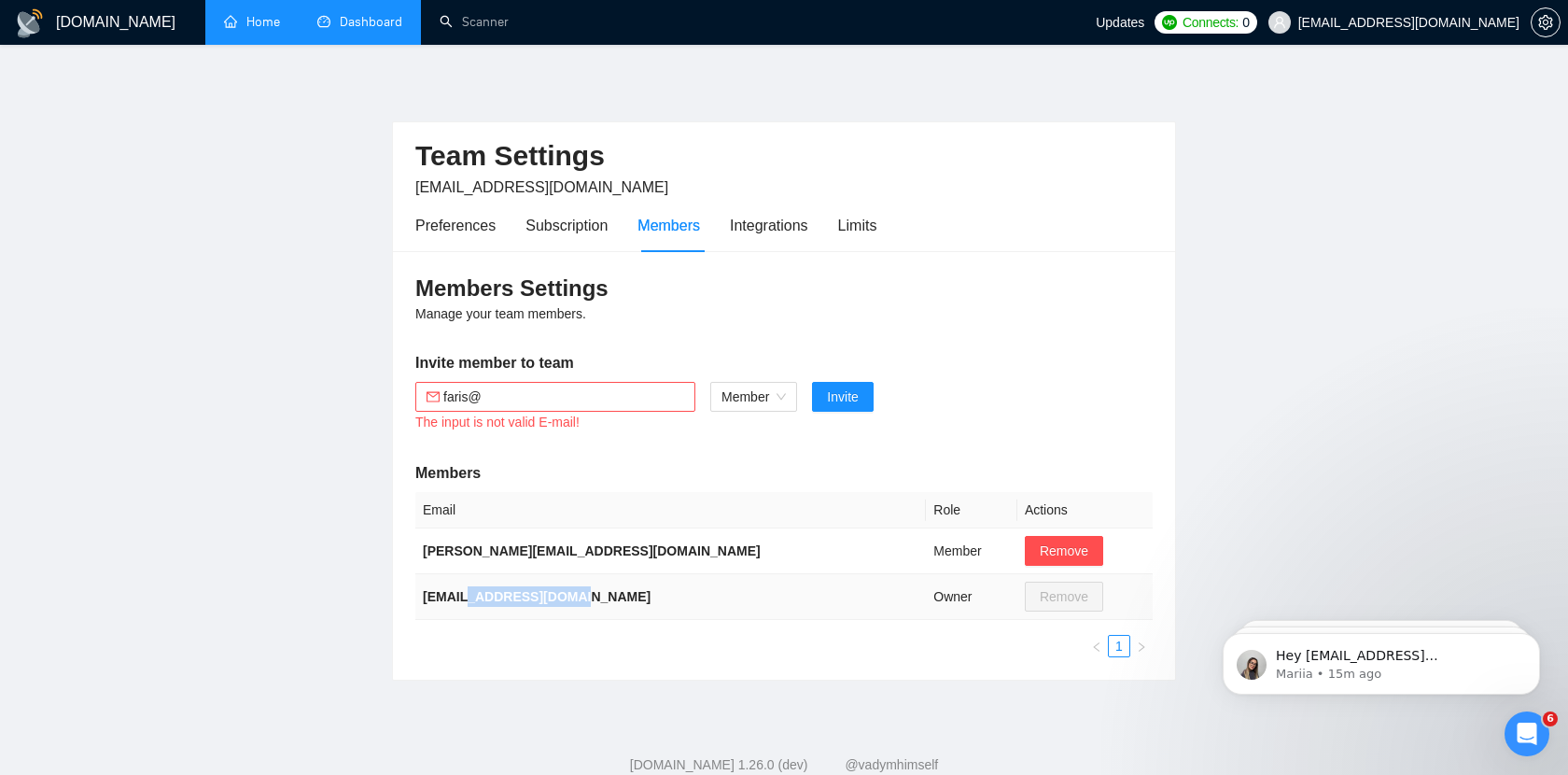
drag, startPoint x: 593, startPoint y: 597, endPoint x: 468, endPoint y: 597, distance: 125.0
click at [468, 597] on td "[EMAIL_ADDRESS][DOMAIN_NAME]" at bounding box center [670, 596] width 510 height 46
copy b "dipainhouse.com"
click at [550, 396] on input "faris@" at bounding box center [564, 397] width 241 height 21
paste input "dipainhouse.com"
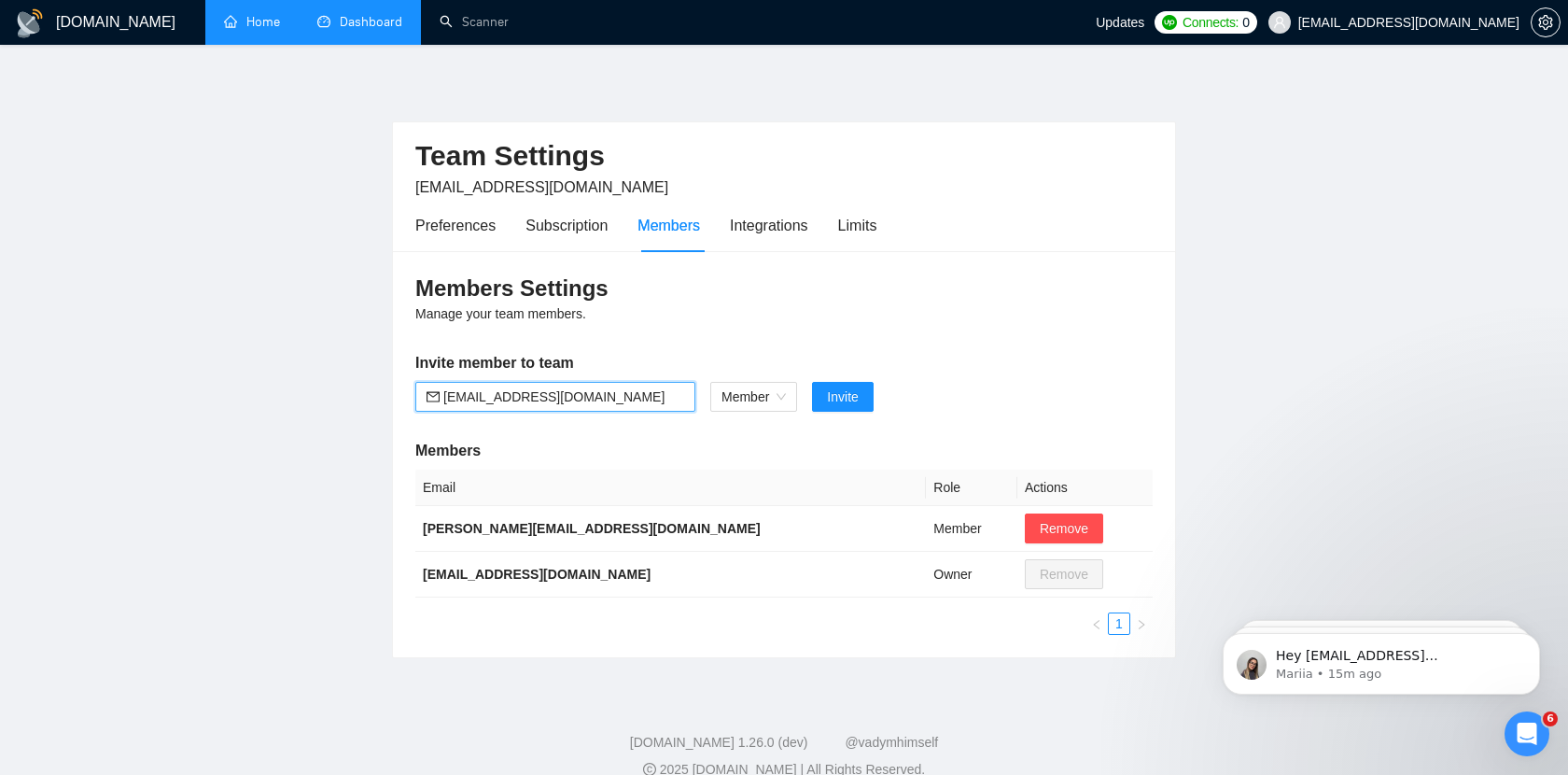
type input "faris@dipainhouse.com"
click at [713, 356] on h5 "Invite member to team" at bounding box center [784, 363] width 737 height 23
click at [747, 392] on span "Member" at bounding box center [753, 397] width 64 height 28
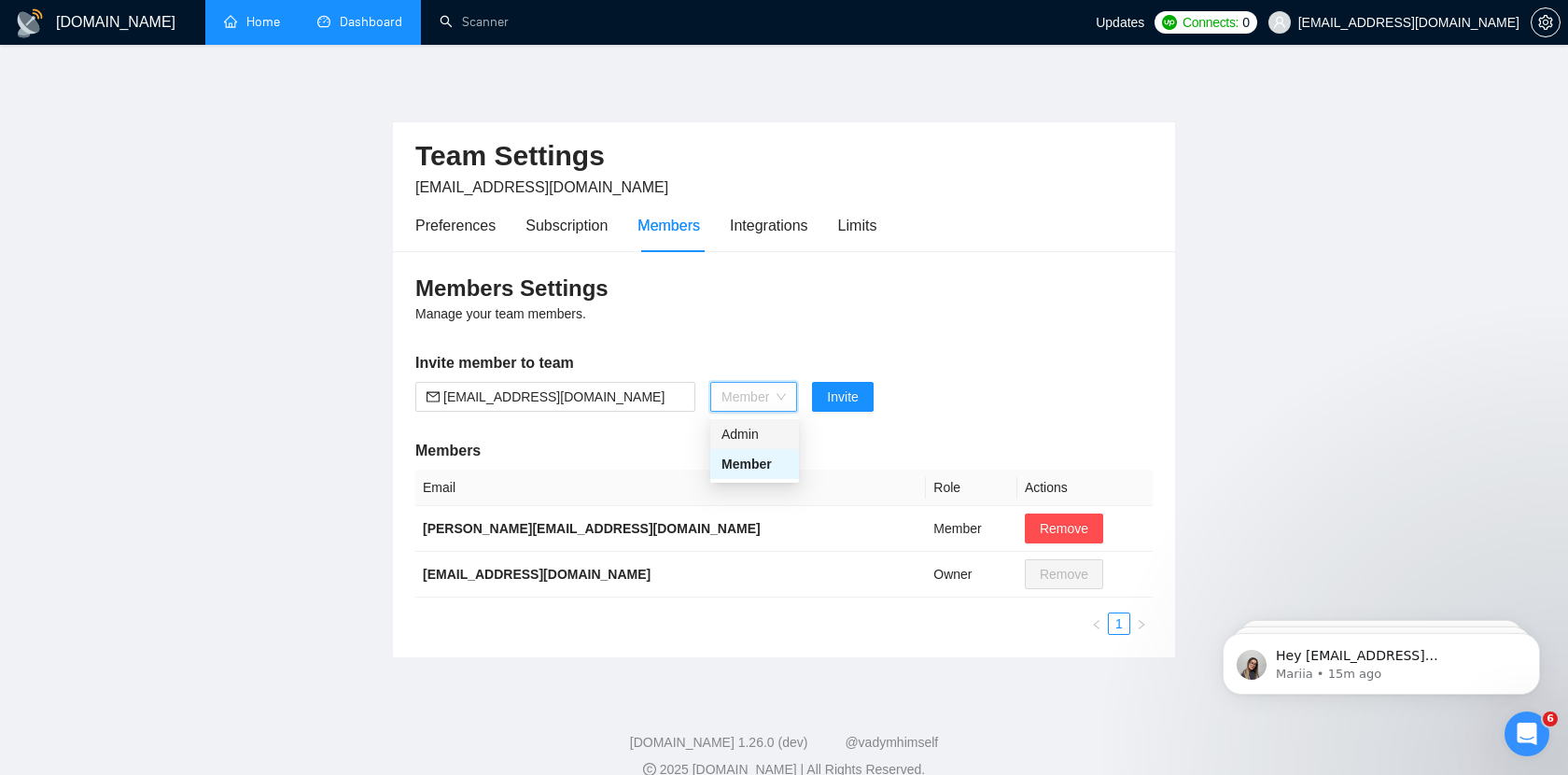
click at [761, 435] on div "Admin" at bounding box center [754, 435] width 66 height 21
click at [958, 431] on div "Members Settings Manage your team members. Invite member to team faris@dipainho…" at bounding box center [784, 454] width 782 height 406
click at [834, 389] on span "Invite" at bounding box center [832, 397] width 31 height 21
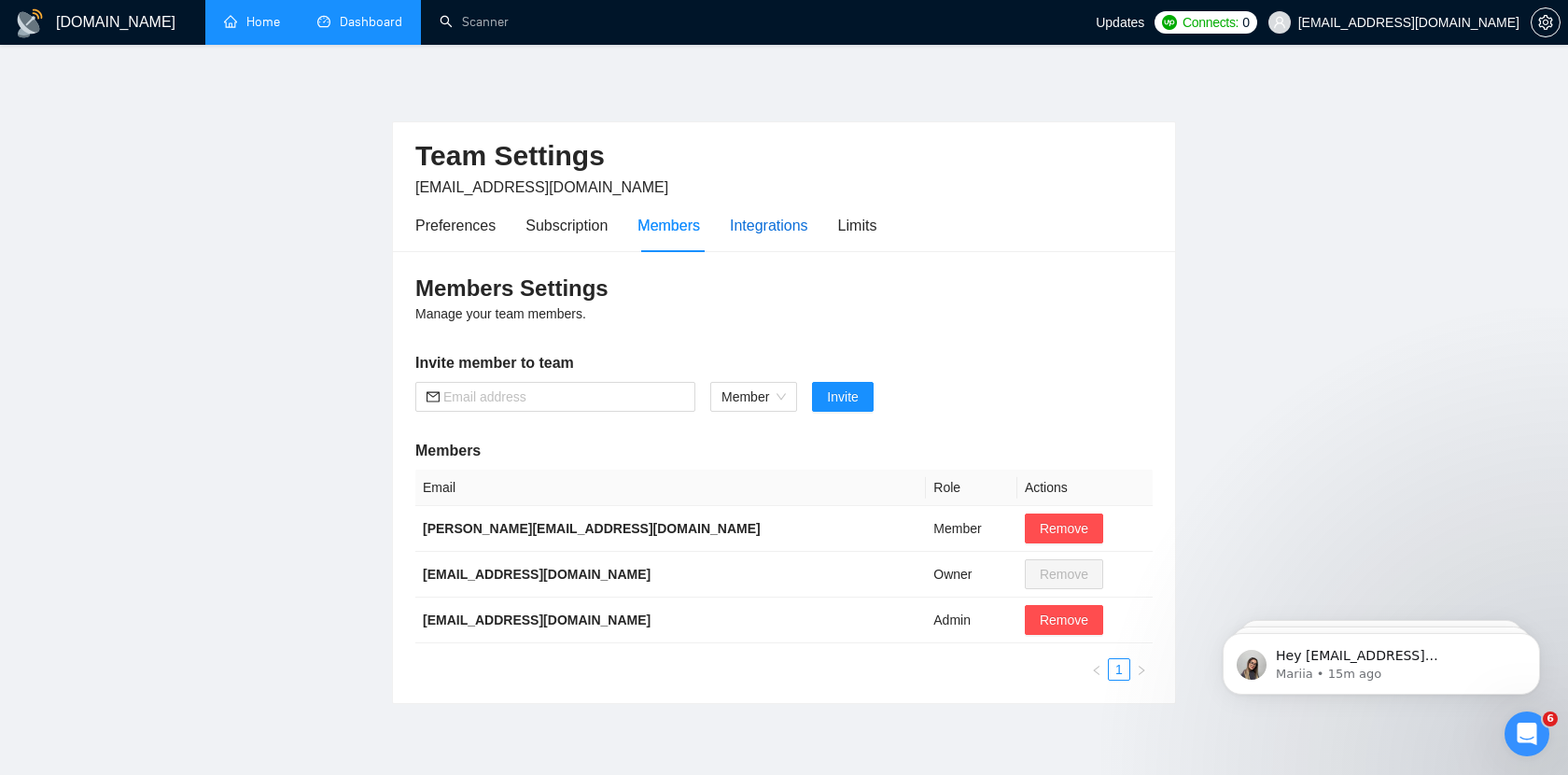
click at [767, 229] on div "Integrations" at bounding box center [768, 225] width 78 height 24
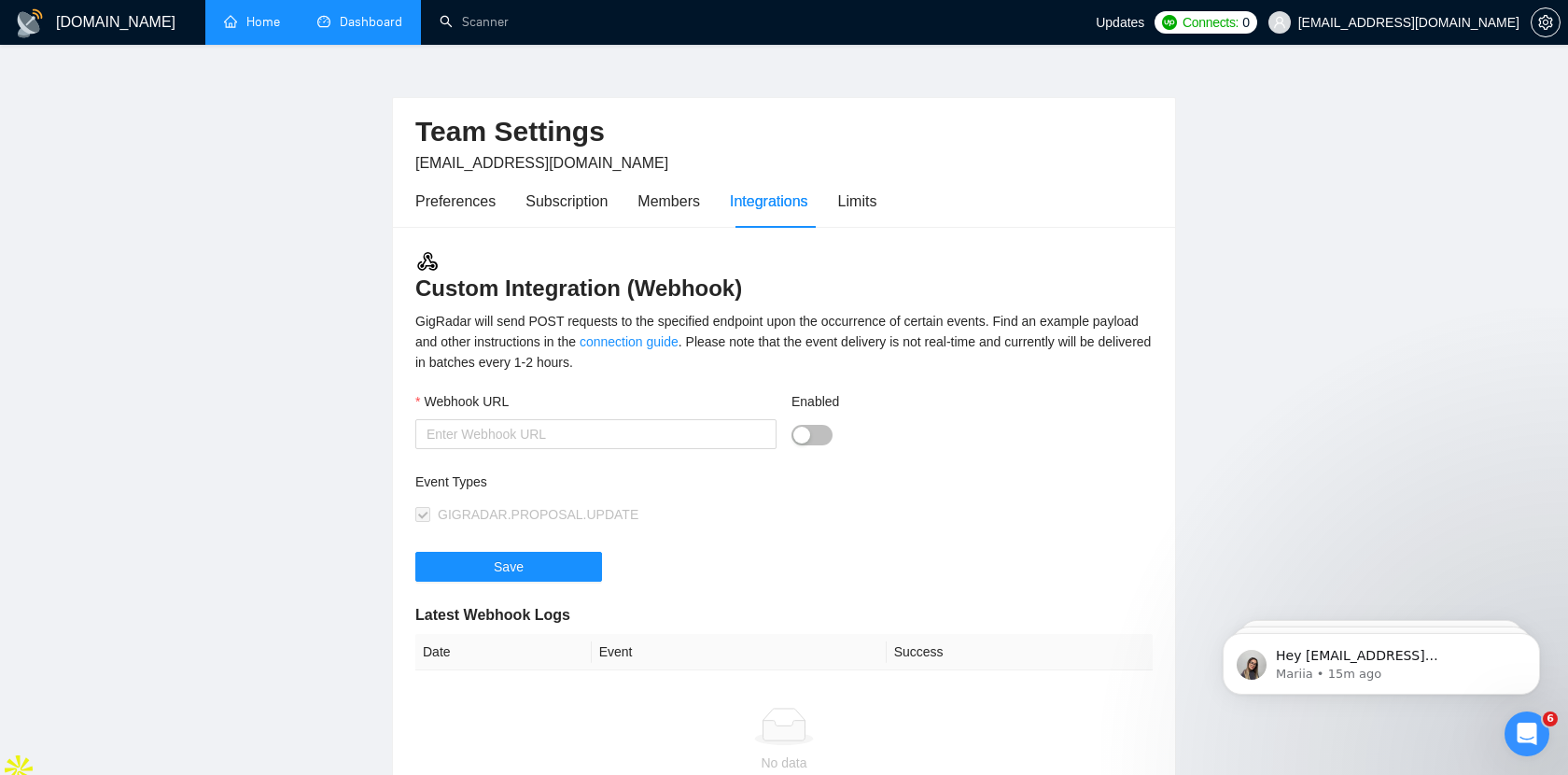
scroll to position [23, 0]
click at [822, 384] on div "Custom Integration (Webhook) GigRadar will send POST requests to the specified …" at bounding box center [784, 605] width 782 height 752
click at [855, 210] on div "Limits" at bounding box center [857, 202] width 39 height 24
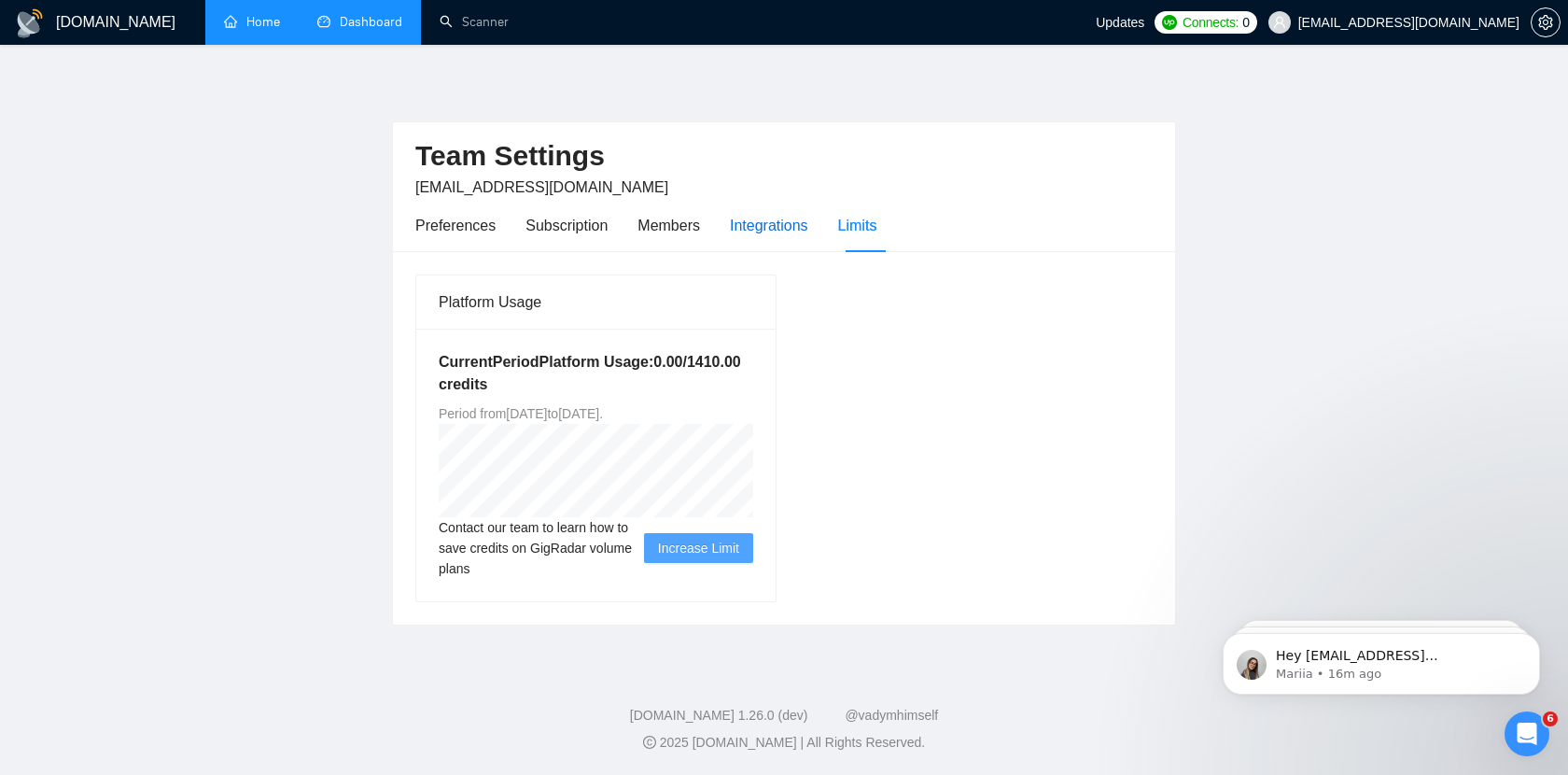
click at [792, 218] on div "Integrations" at bounding box center [768, 225] width 78 height 24
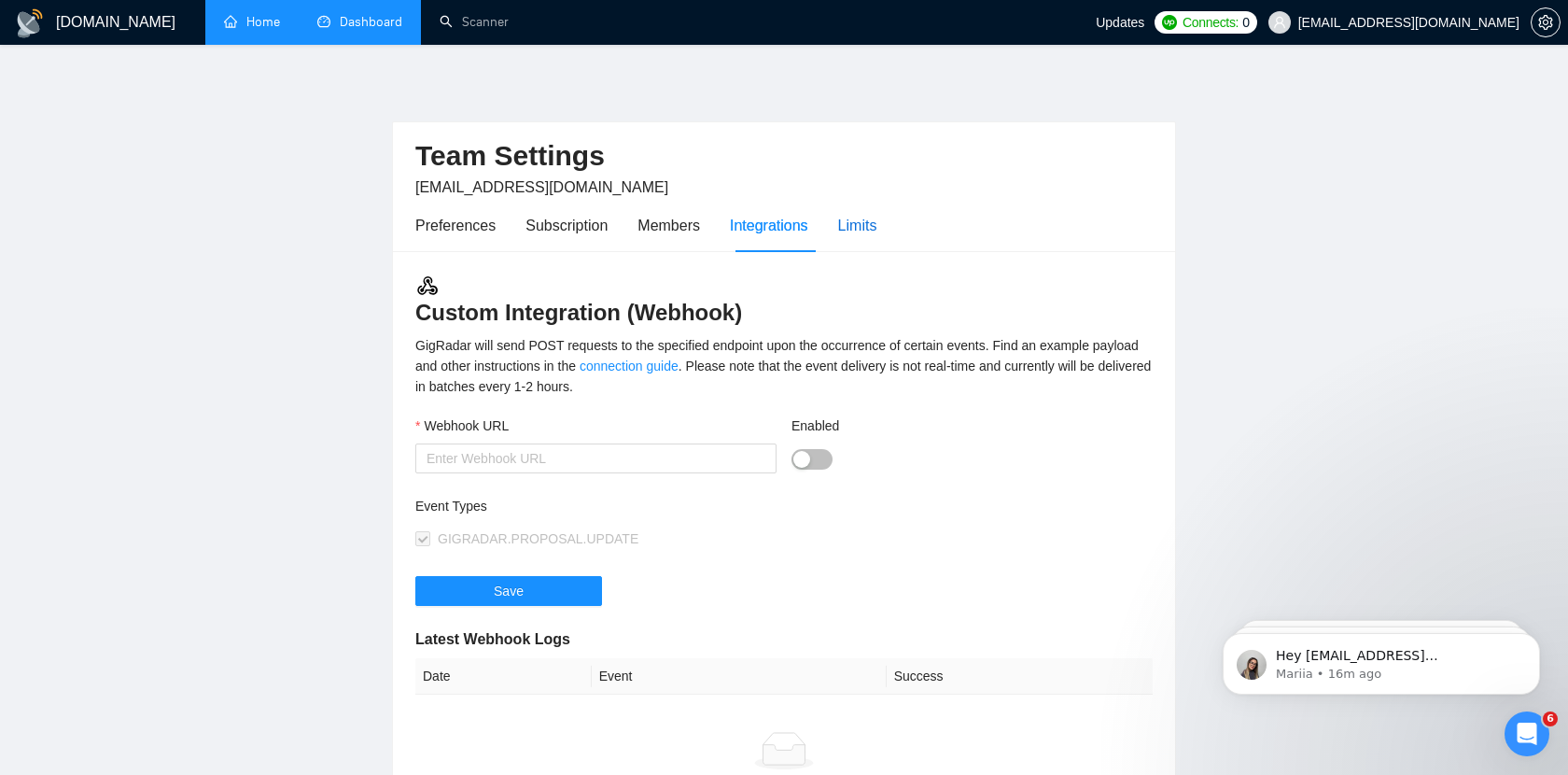
click at [856, 234] on div "Limits" at bounding box center [857, 225] width 39 height 24
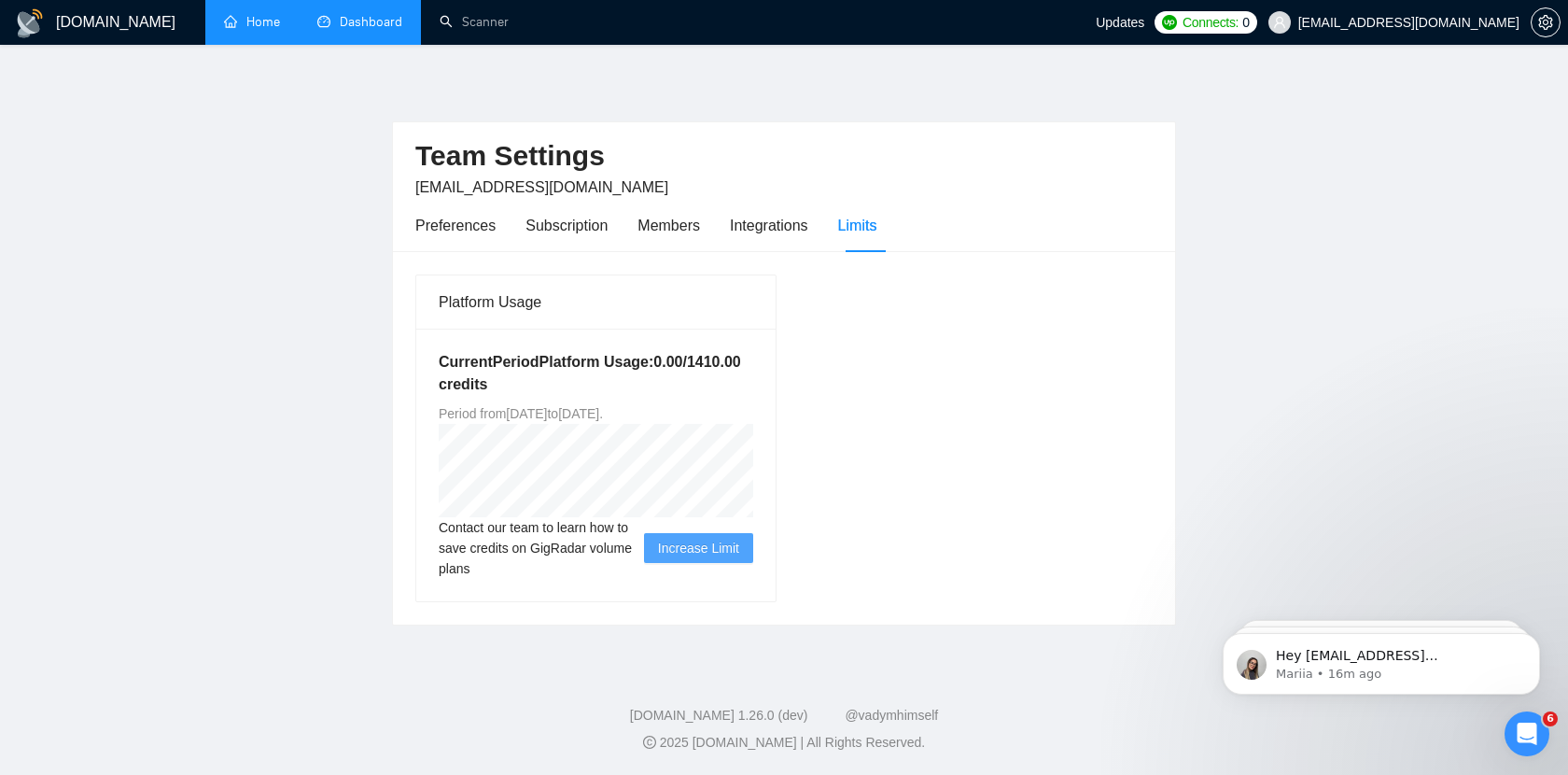
click at [999, 456] on div "Platform Usage Current Period Platform Usage: 0.00 / 1410.00 credits Period fro…" at bounding box center [784, 437] width 752 height 328
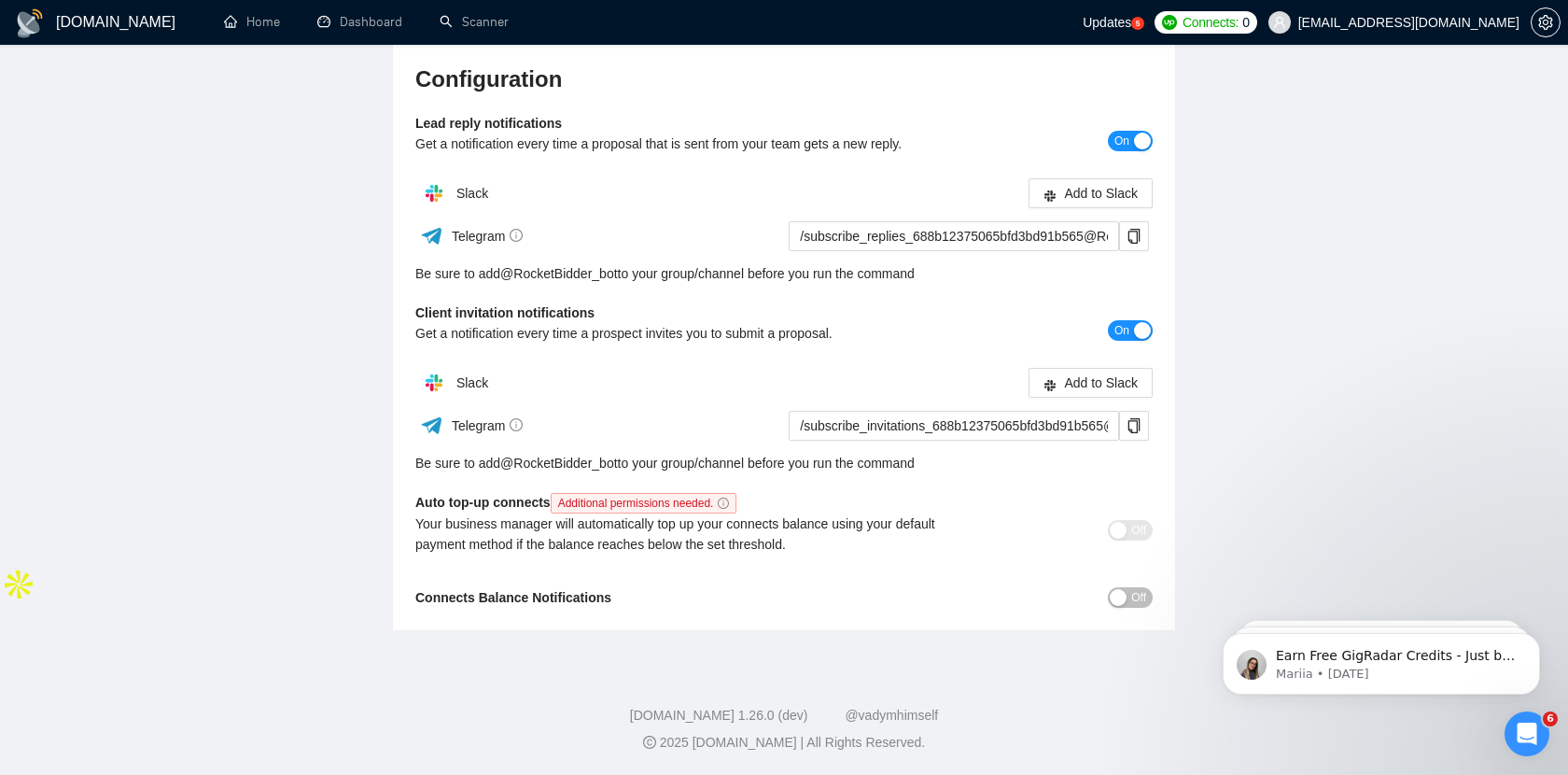
click at [1126, 592] on button "Off" at bounding box center [1130, 597] width 45 height 21
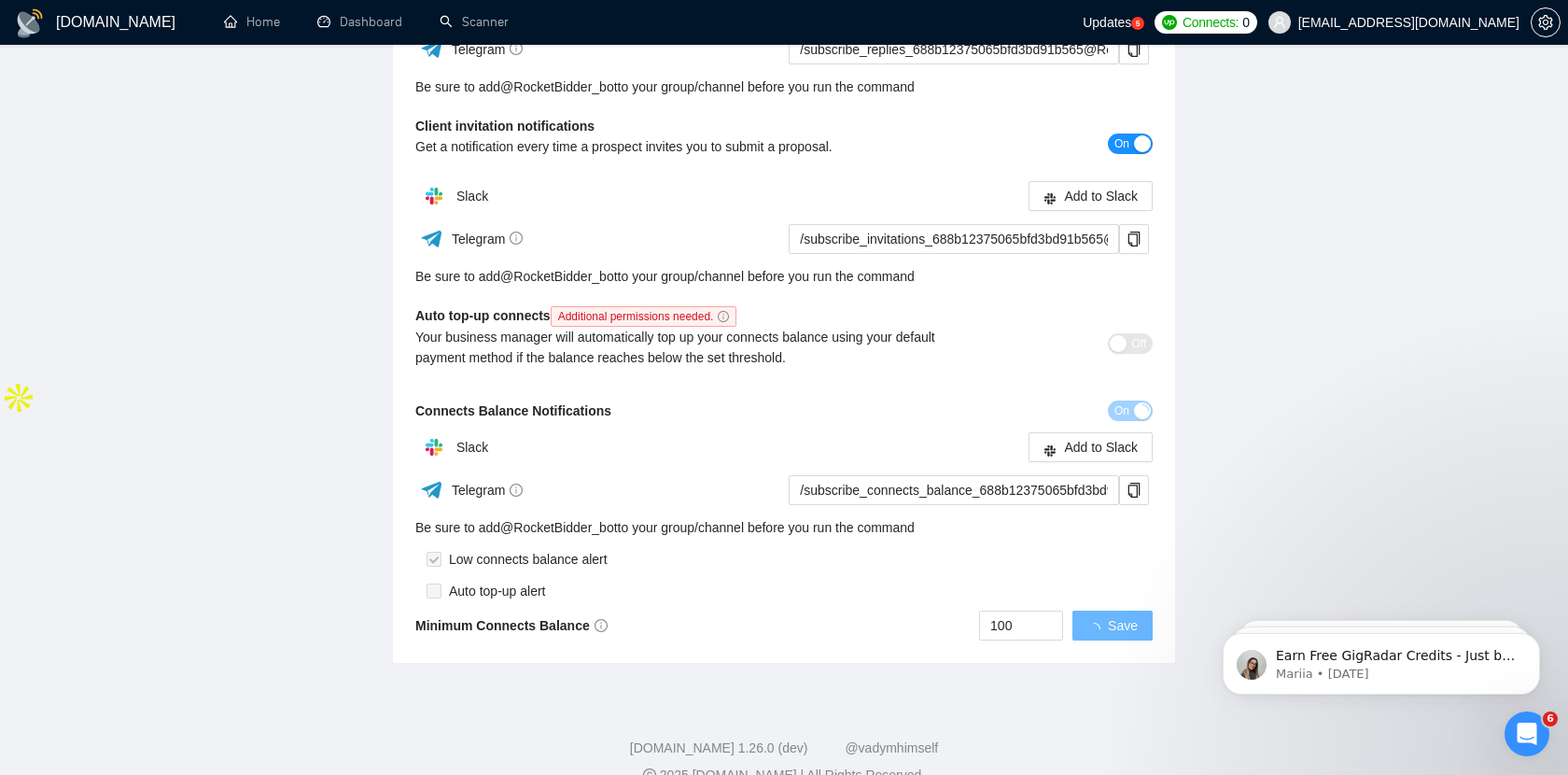
scroll to position [429, 0]
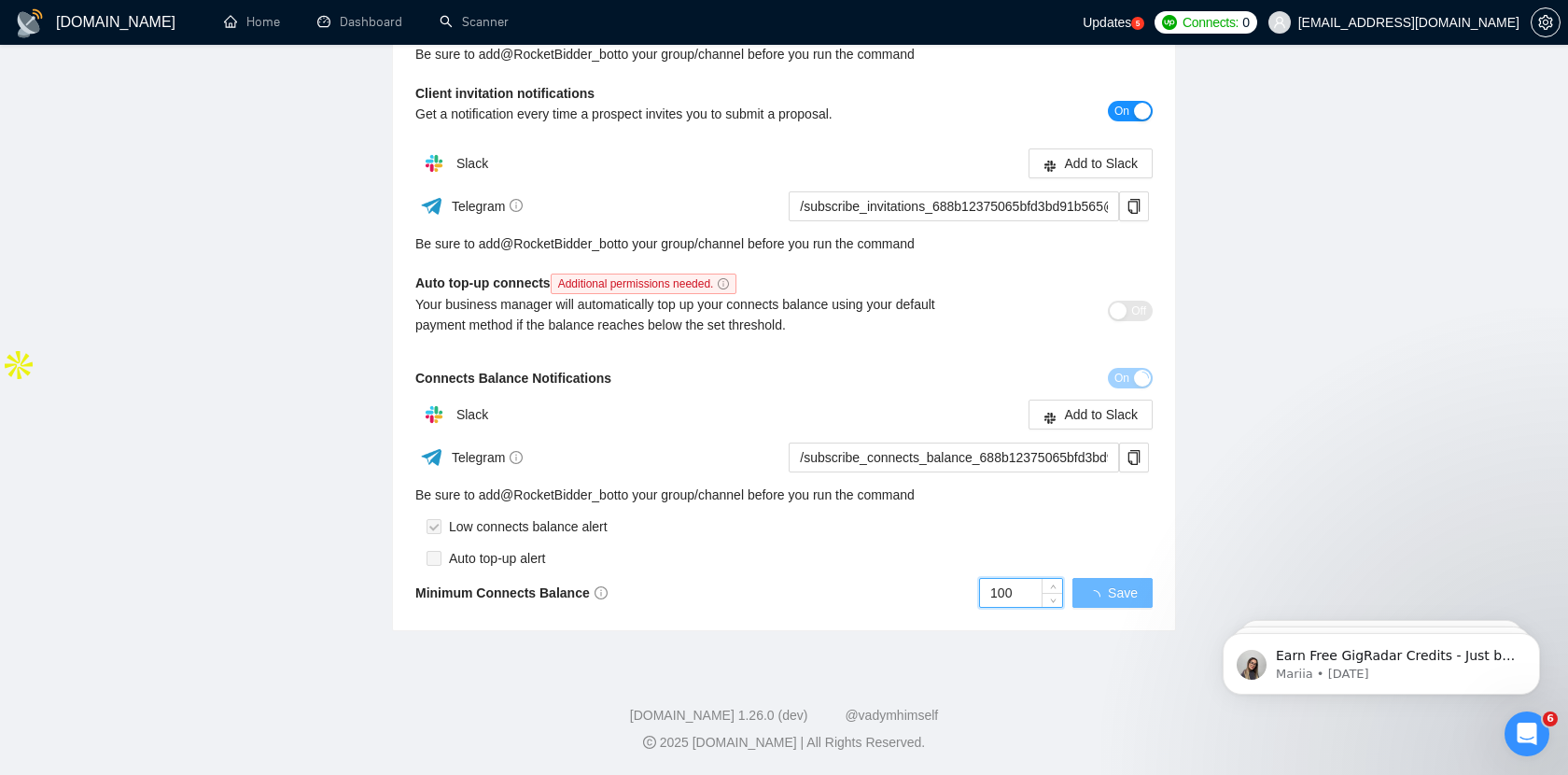
click at [1014, 587] on input "100" at bounding box center [1020, 593] width 82 height 28
type input "1"
type input "50"
click at [1116, 583] on span "Save" at bounding box center [1122, 593] width 30 height 21
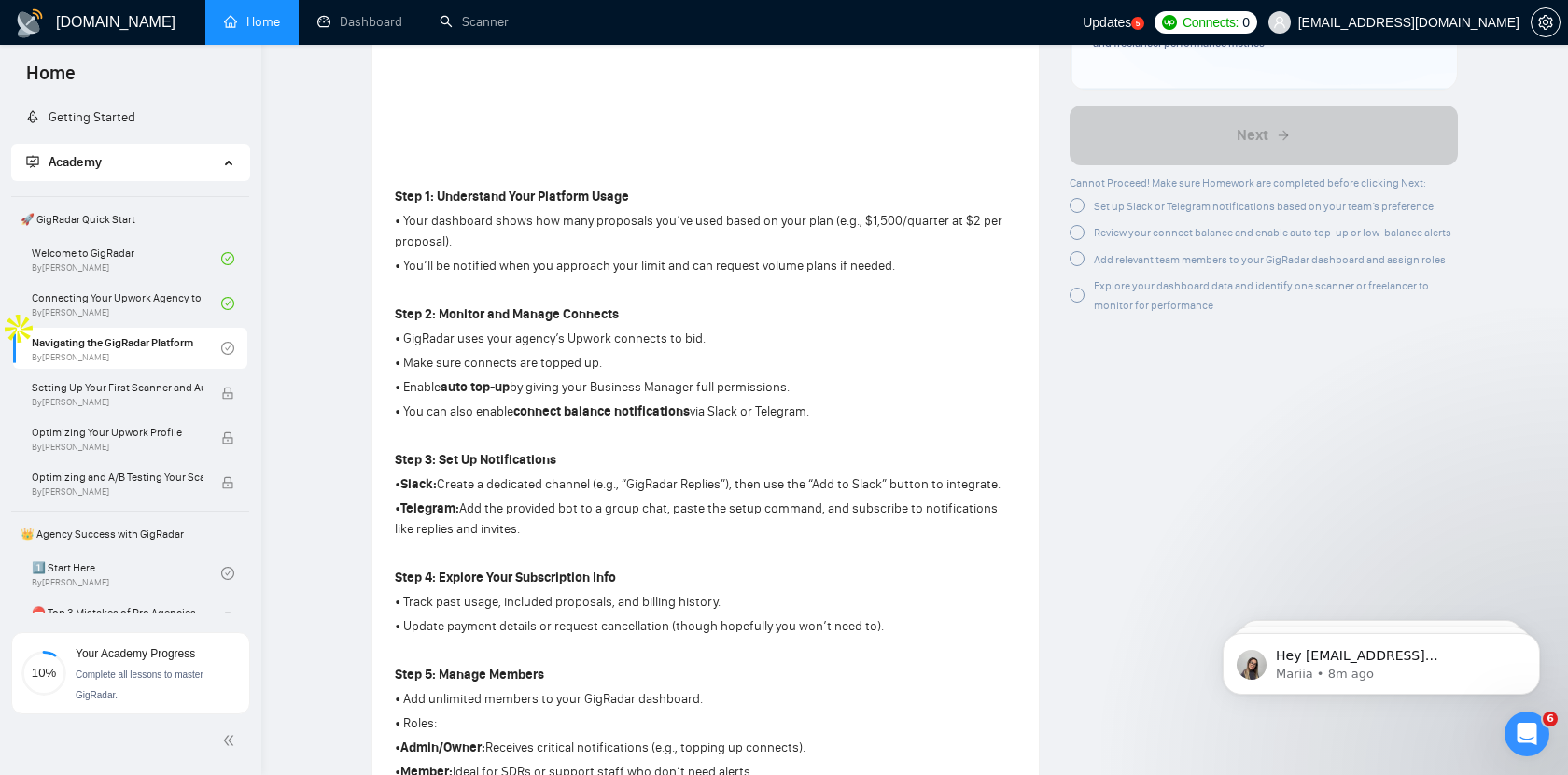
scroll to position [463, 0]
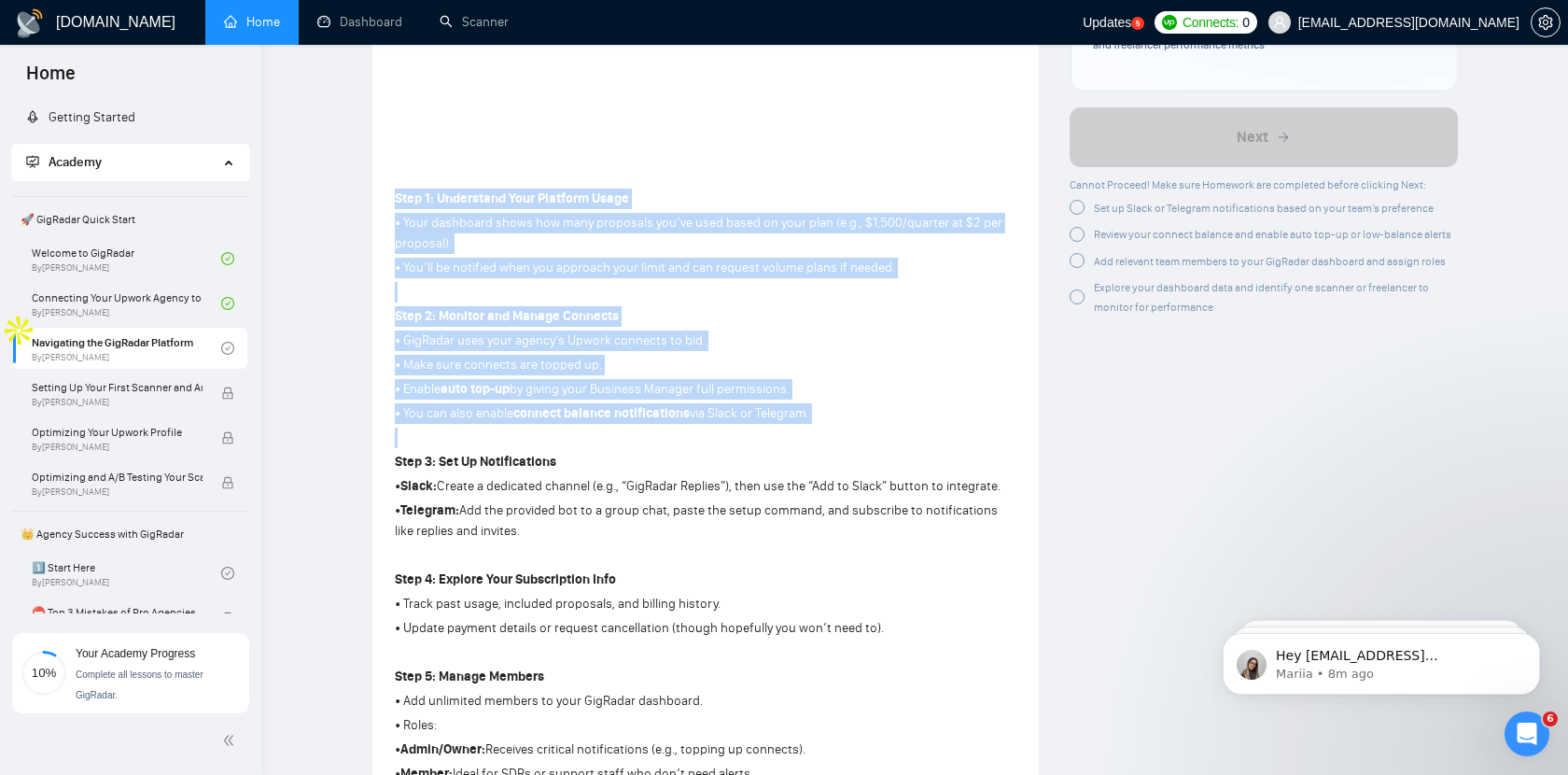
drag, startPoint x: 394, startPoint y: 198, endPoint x: 697, endPoint y: 432, distance: 382.8
click at [697, 432] on div "Lesson 3 Navigating the GigRadar Platform Get familiar with the GigRadar platfo…" at bounding box center [705, 442] width 666 height 1658
copy div "Step 1: Understand Your Platform Usage • Your dashboard shows how many proposal…"
click at [898, 386] on p "• Enable auto top-up by giving your Business Manager full permissions." at bounding box center [705, 389] width 621 height 21
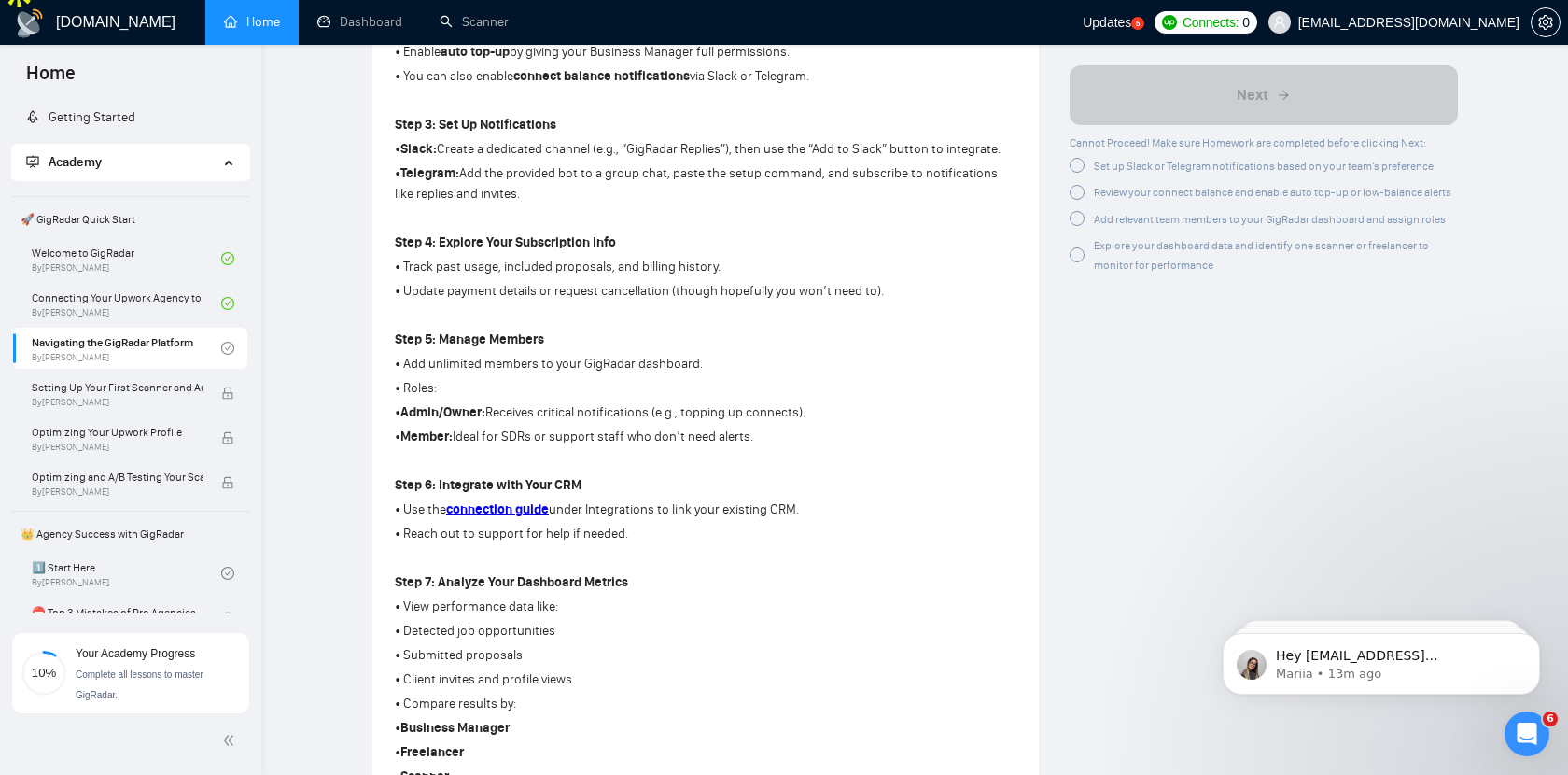
scroll to position [804, 0]
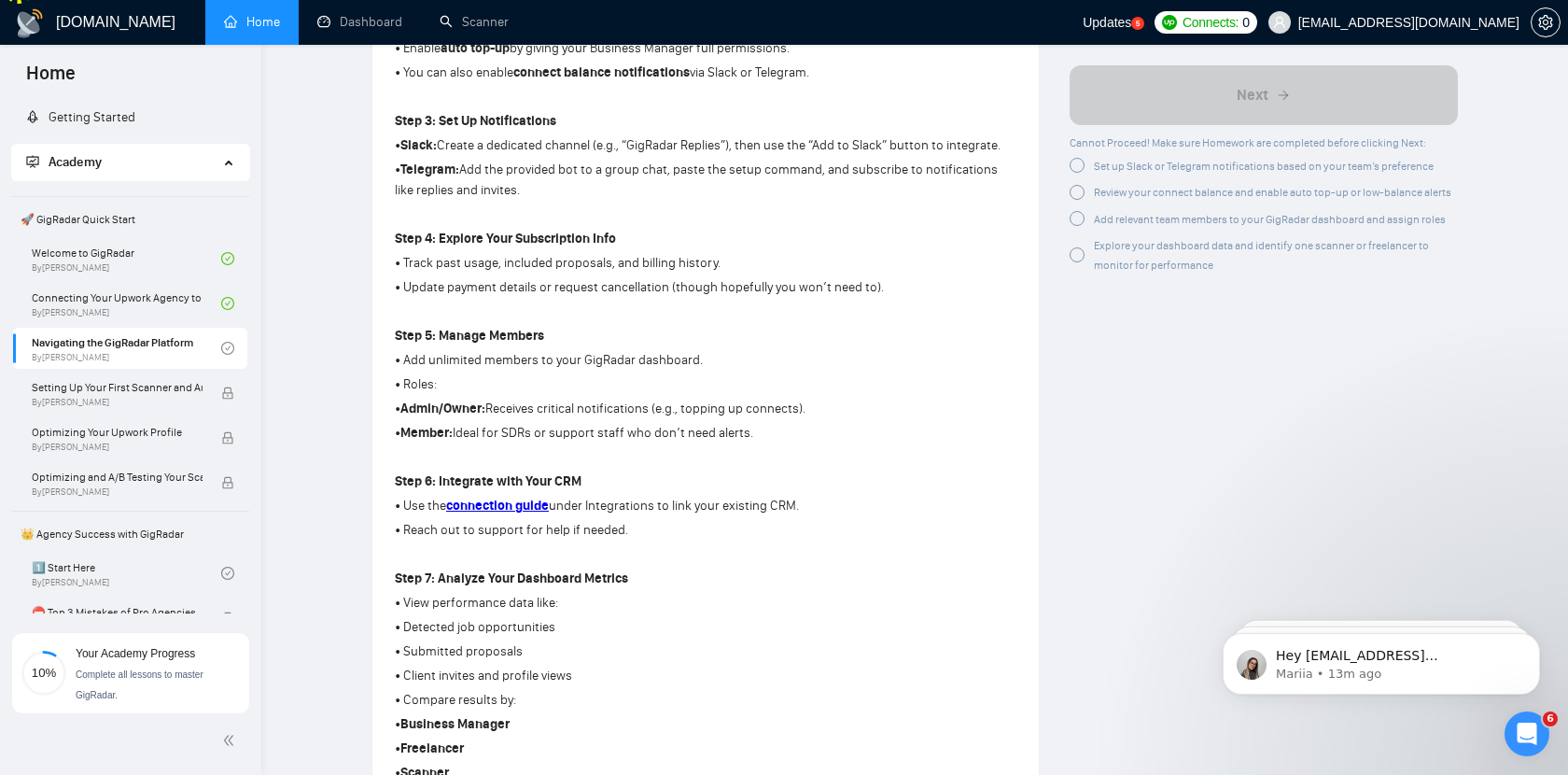
click at [570, 193] on p "• Telegram: Add the provided bot to a group chat, paste the setup command, and …" at bounding box center [705, 181] width 621 height 41
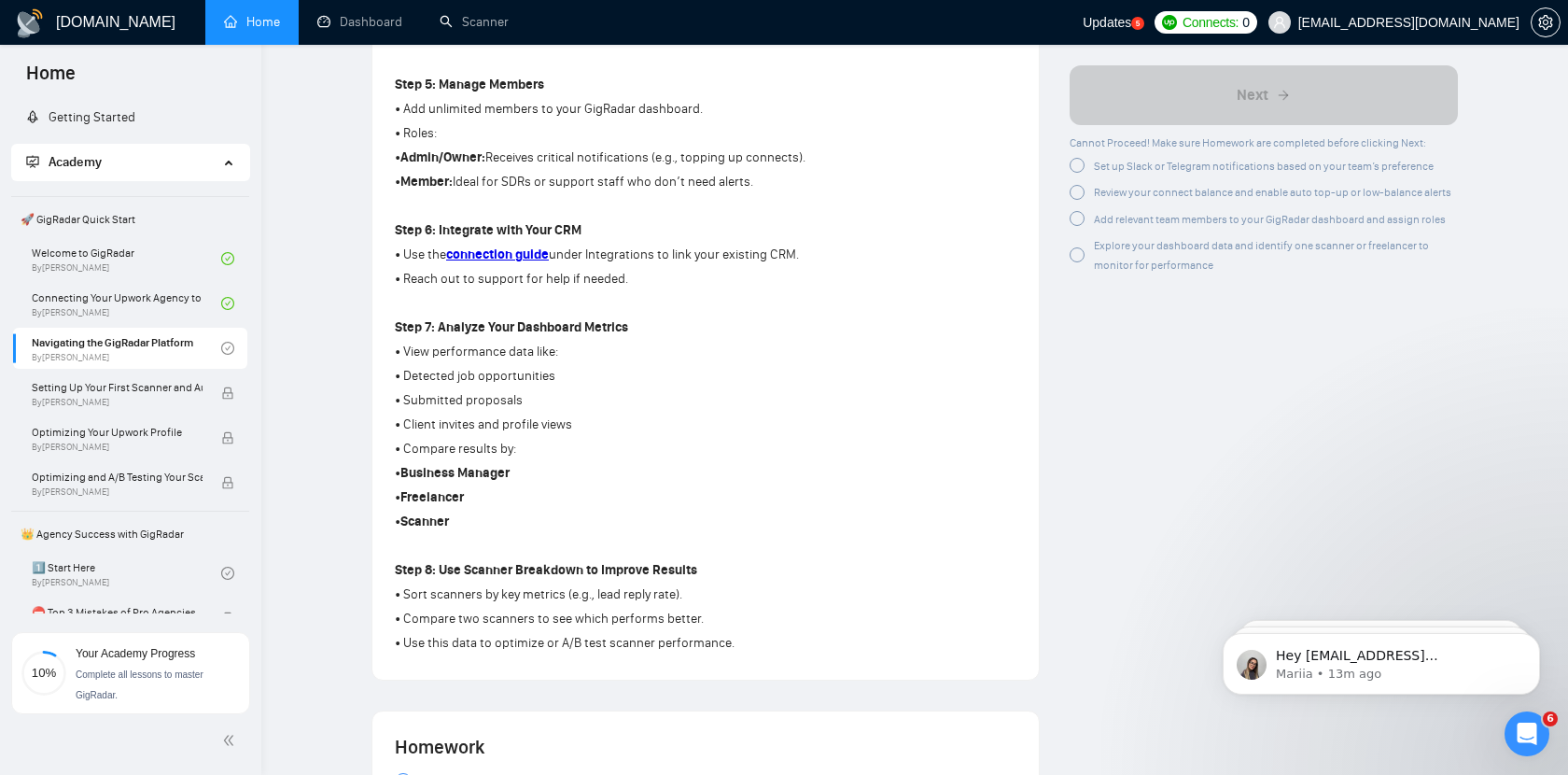
scroll to position [1061, 0]
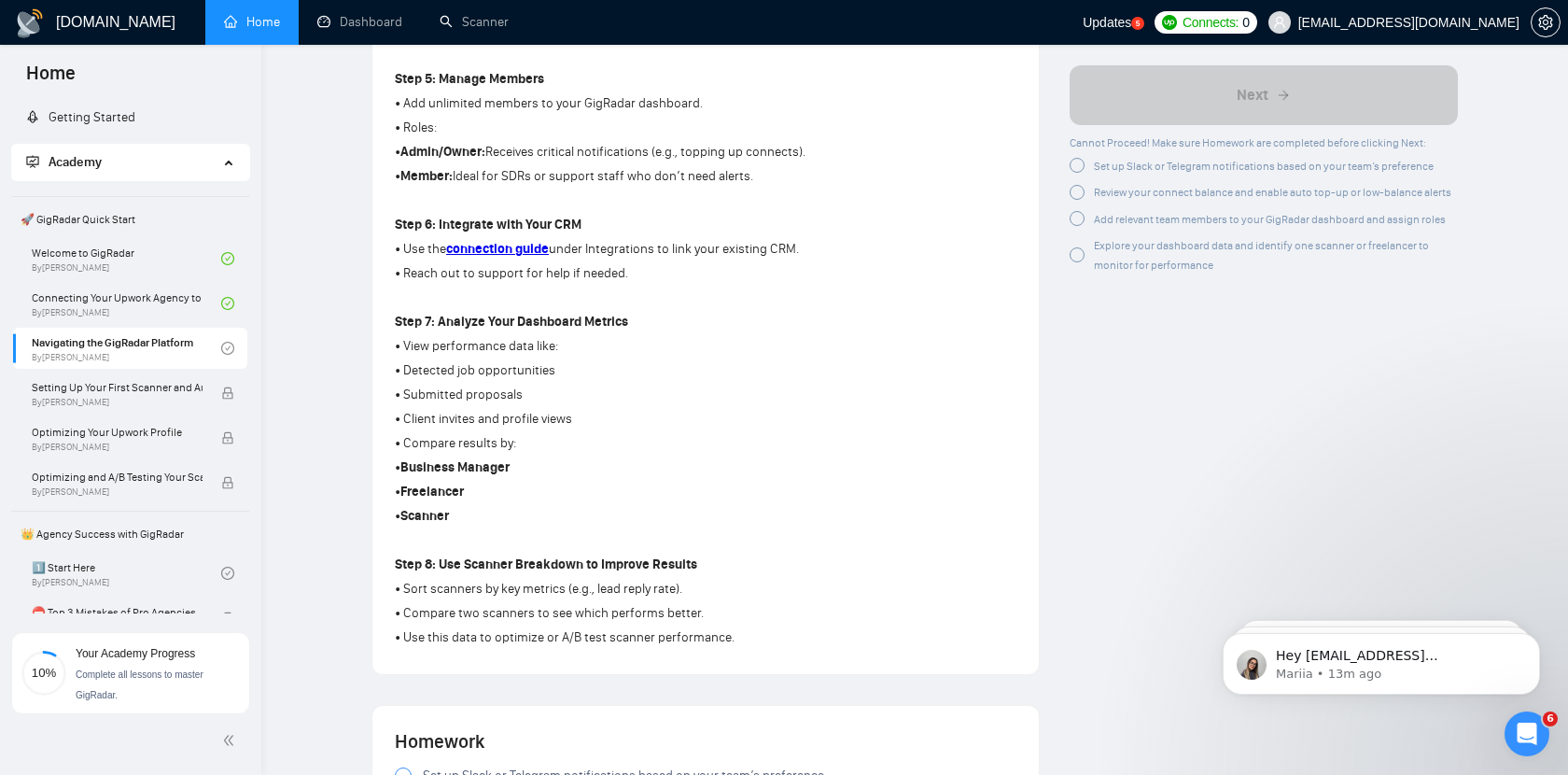
click at [754, 187] on p "• Member: Ideal for SDRs or support staff who don’t need alerts." at bounding box center [705, 177] width 621 height 21
click at [336, 214] on div "Lesson 3 Navigating the GigRadar Platform Get familiar with the GigRadar platfo…" at bounding box center [915, 230] width 1247 height 2433
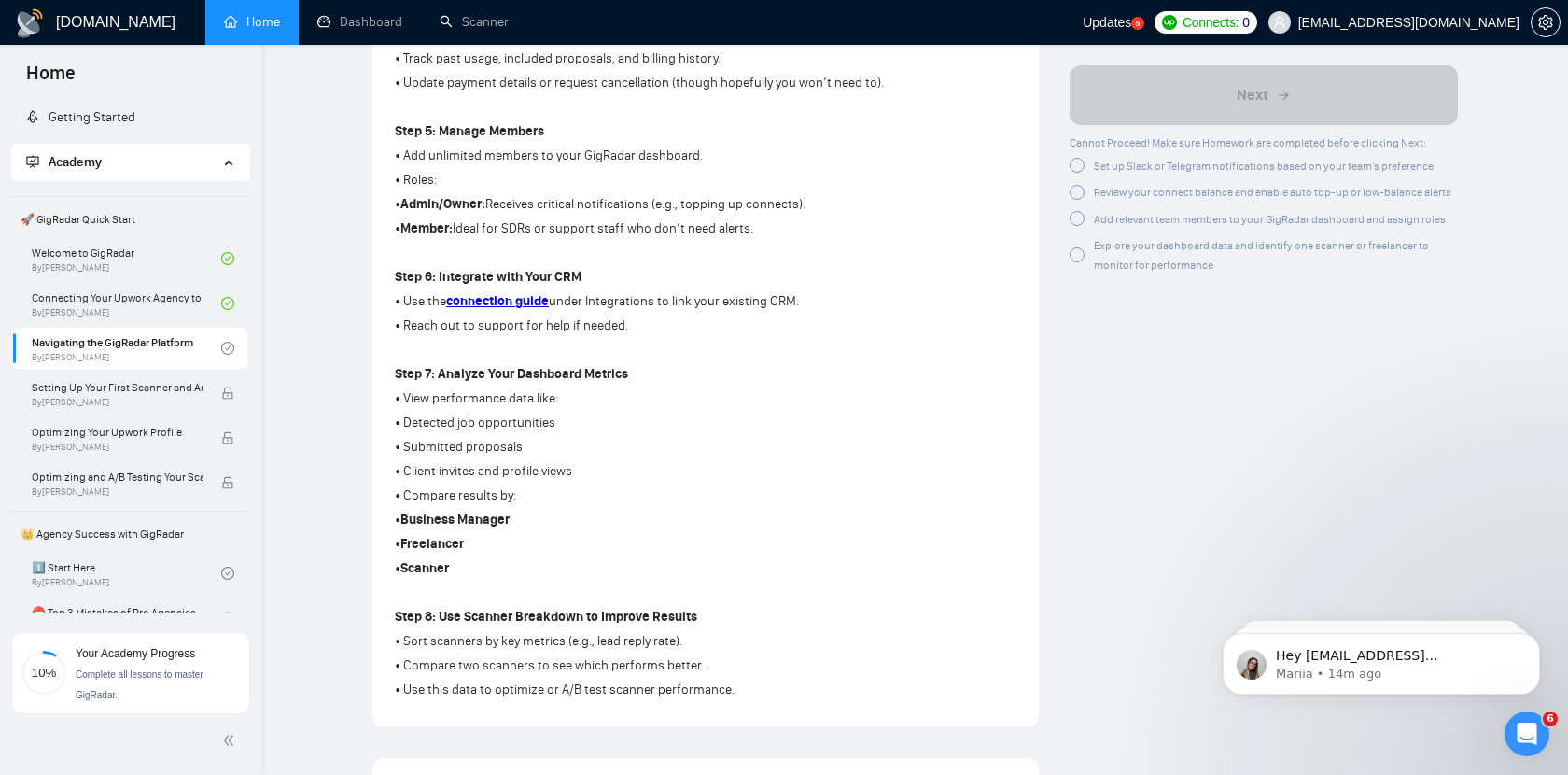
copy div "Manage Members • Add unlimited members to your GigRadar dashboard. • Roles: • A…"
drag, startPoint x: 442, startPoint y: 134, endPoint x: 765, endPoint y: 239, distance: 339.6
click at [765, 239] on div "Step 1: Understand Your Platform Usage • Your dashboard shows how many proposal…" at bounding box center [705, 172] width 621 height 1065
click at [1096, 427] on div "Author Vlad Timinsky Growth Manager Space Sales LLC Overview This lesson gives …" at bounding box center [1264, 283] width 419 height 2432
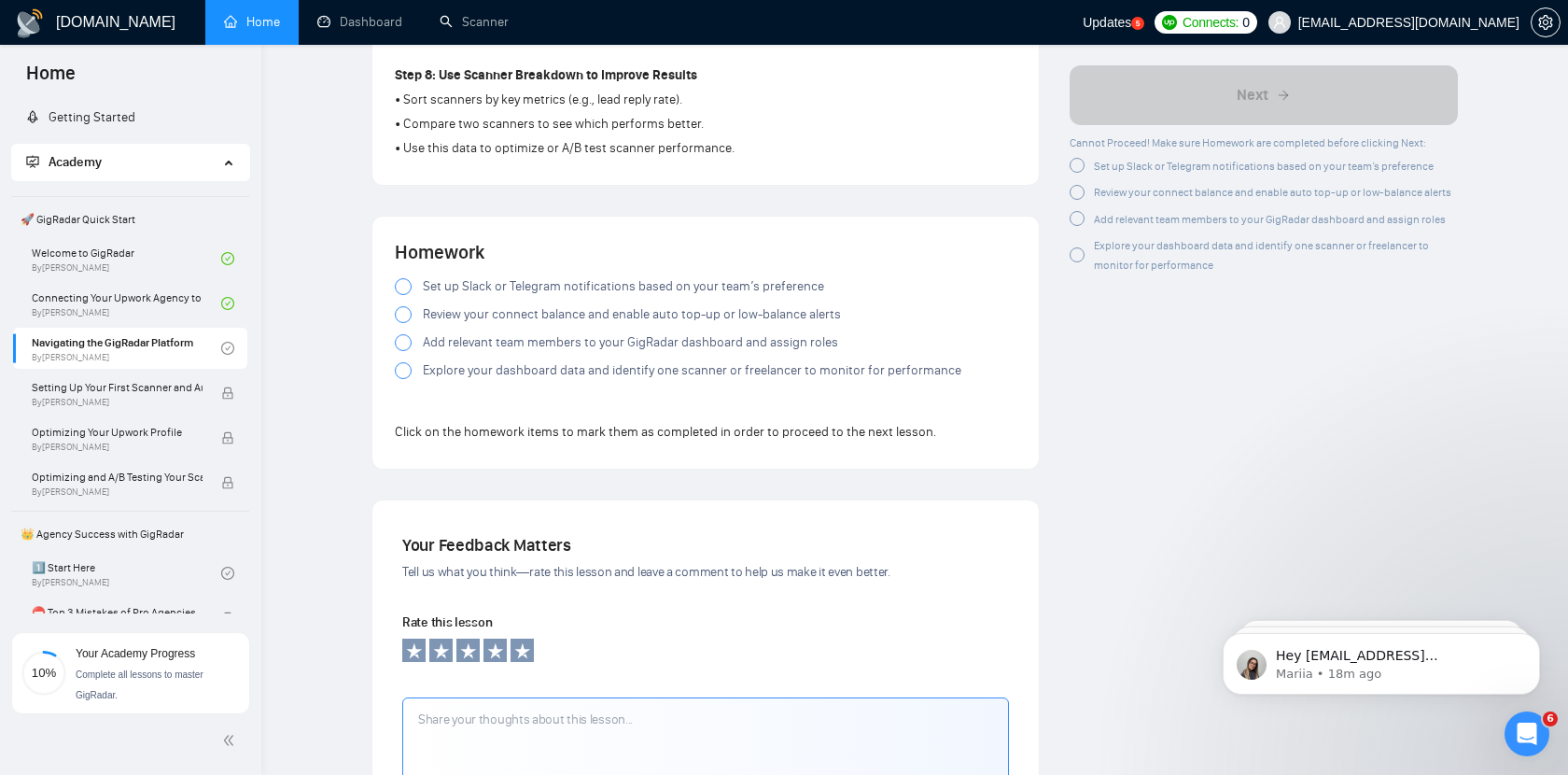
scroll to position [1557, 0]
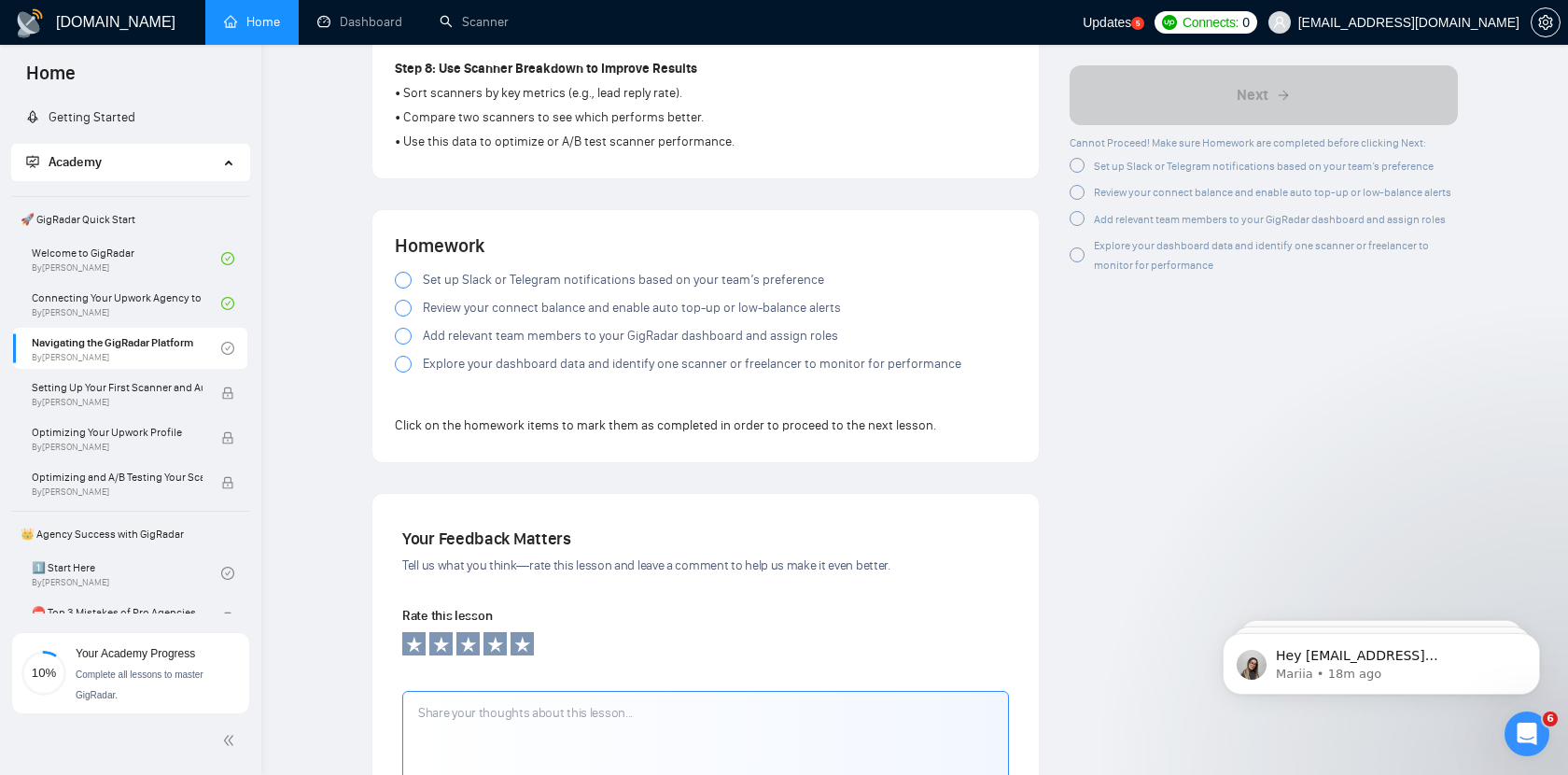
click at [402, 289] on div at bounding box center [403, 280] width 17 height 17
click at [401, 317] on div at bounding box center [403, 308] width 17 height 17
click at [404, 344] on div at bounding box center [403, 336] width 17 height 17
click at [404, 372] on div at bounding box center [403, 364] width 17 height 17
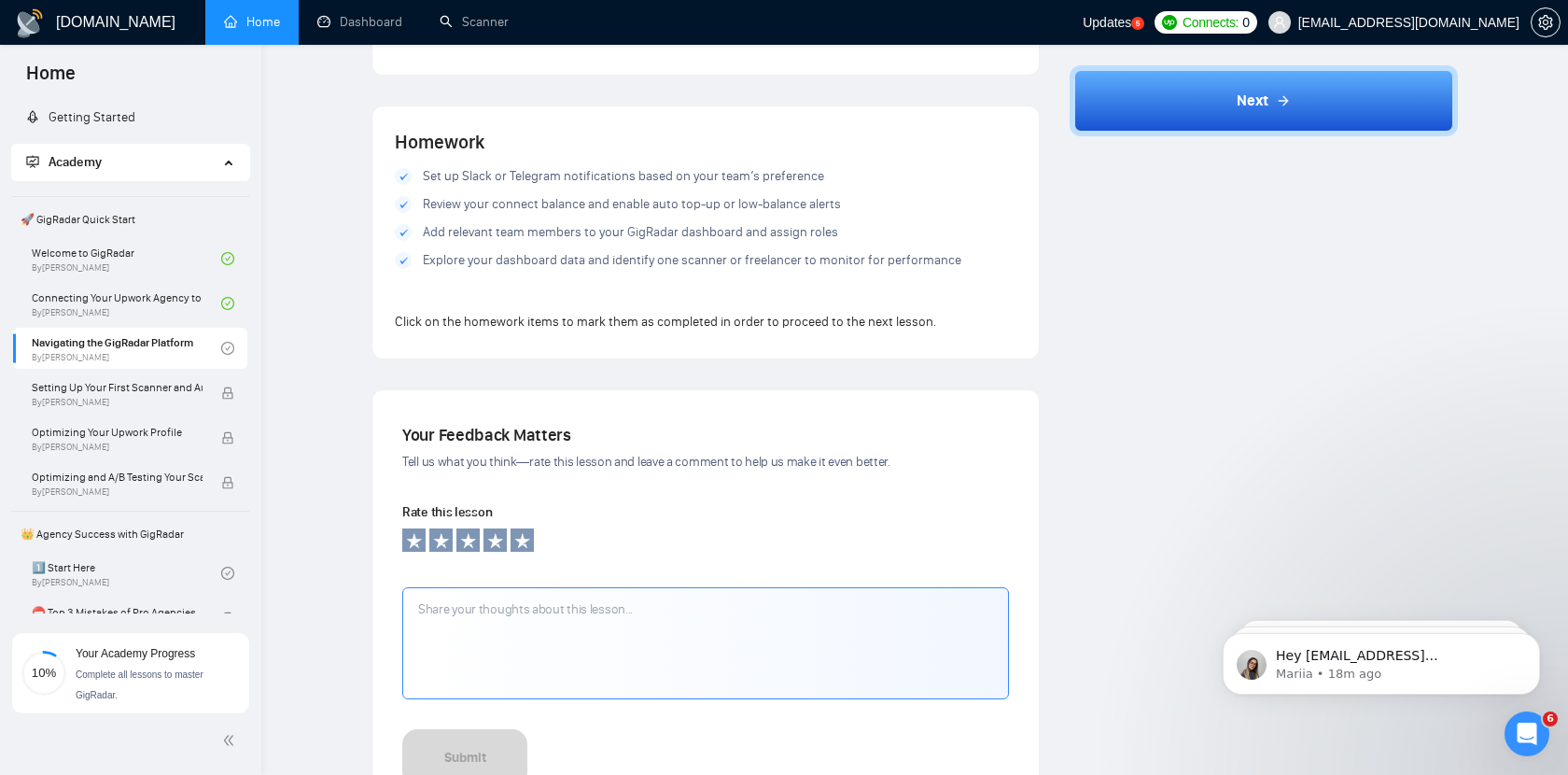
scroll to position [1779, 0]
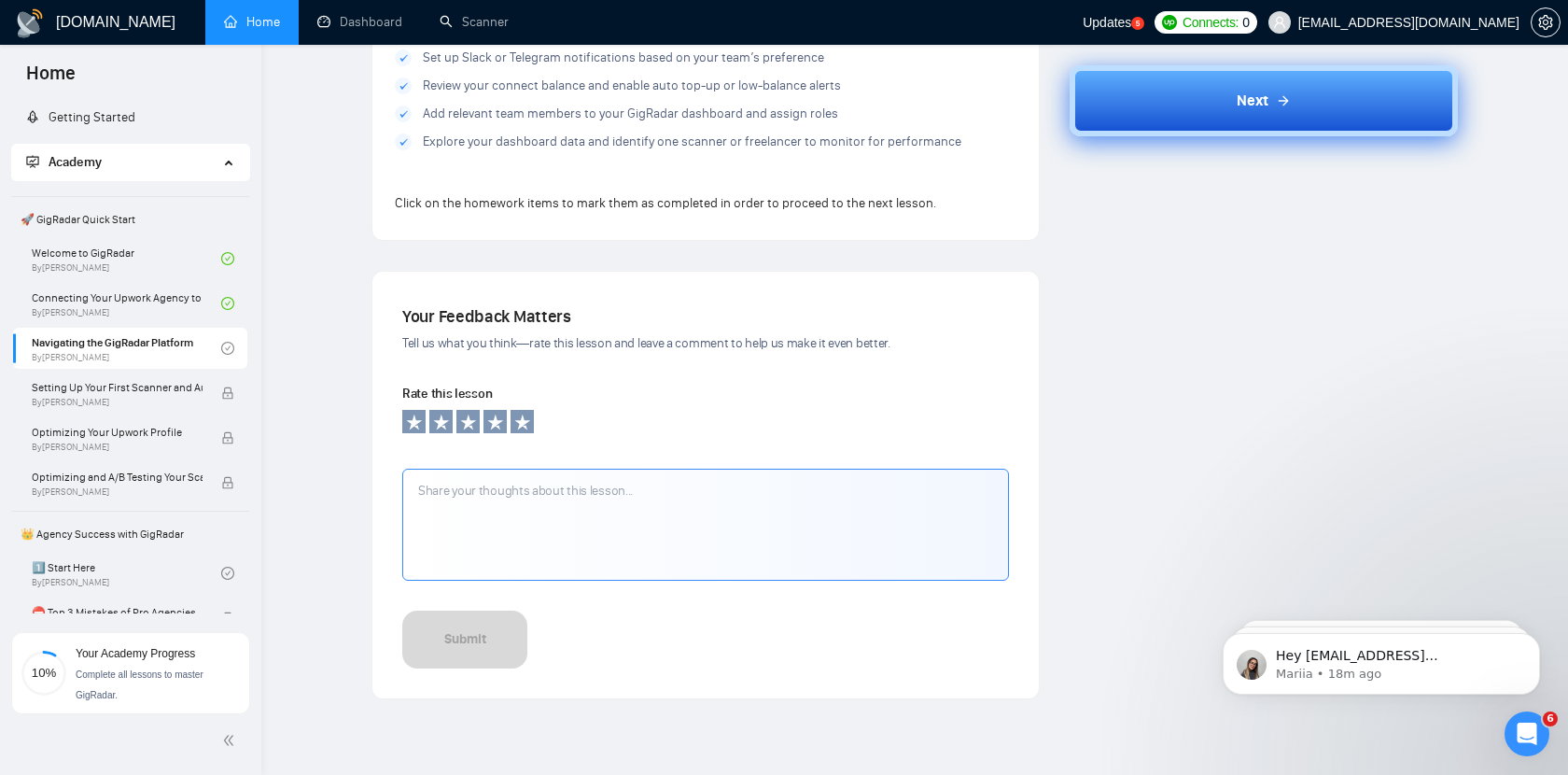
click at [1245, 122] on button "Next" at bounding box center [1264, 100] width 389 height 71
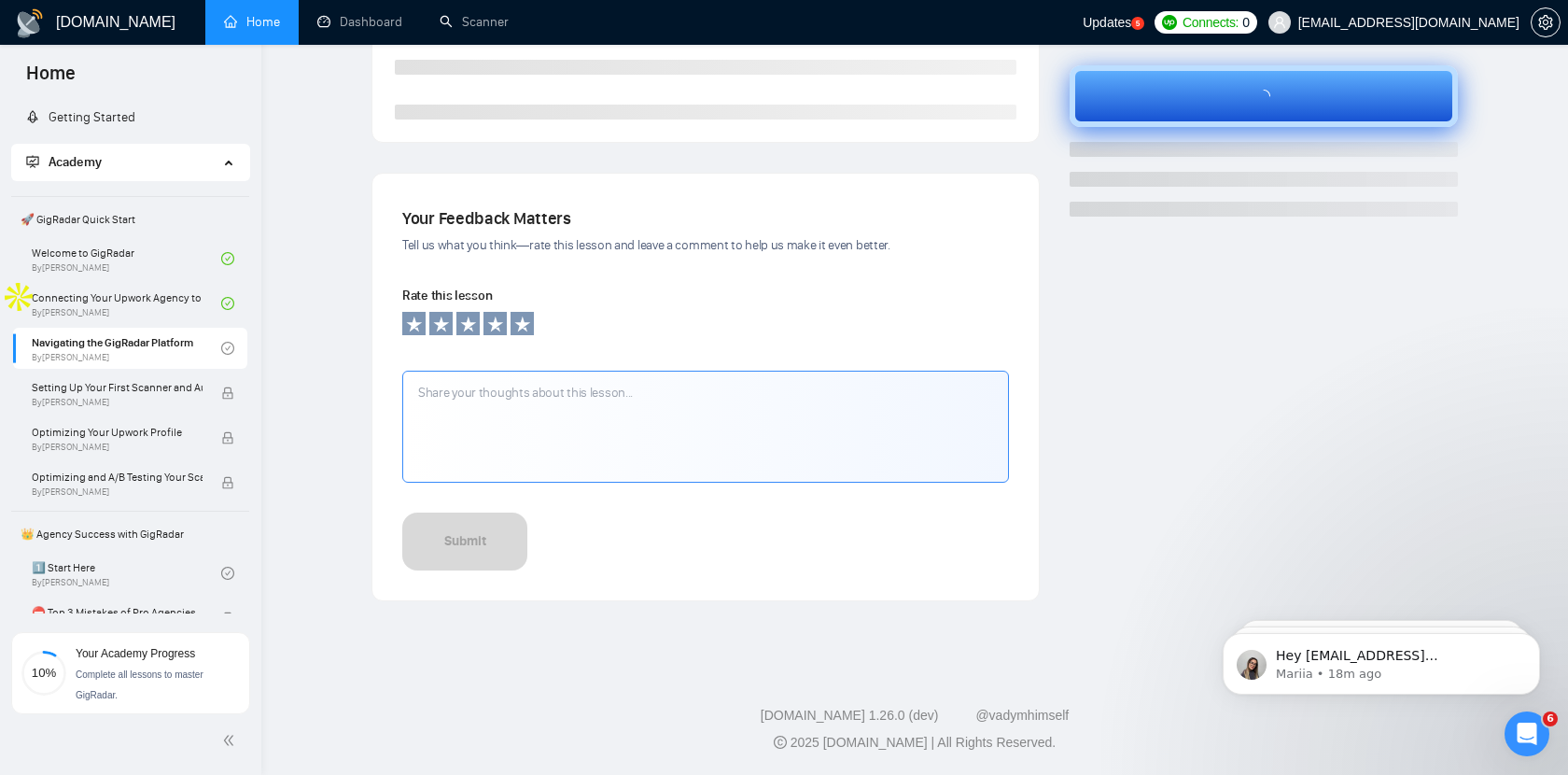
scroll to position [497, 0]
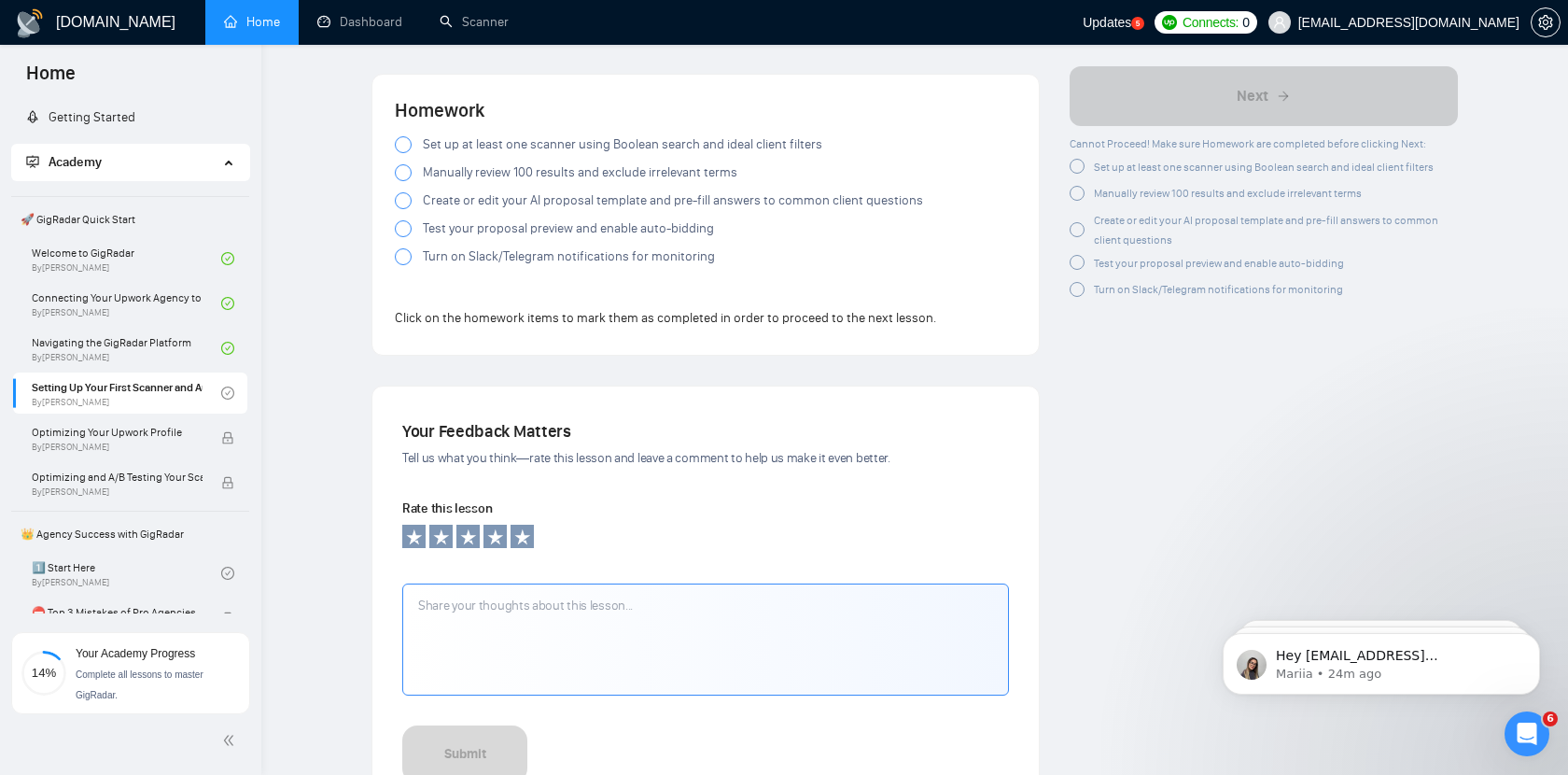
scroll to position [1903, 0]
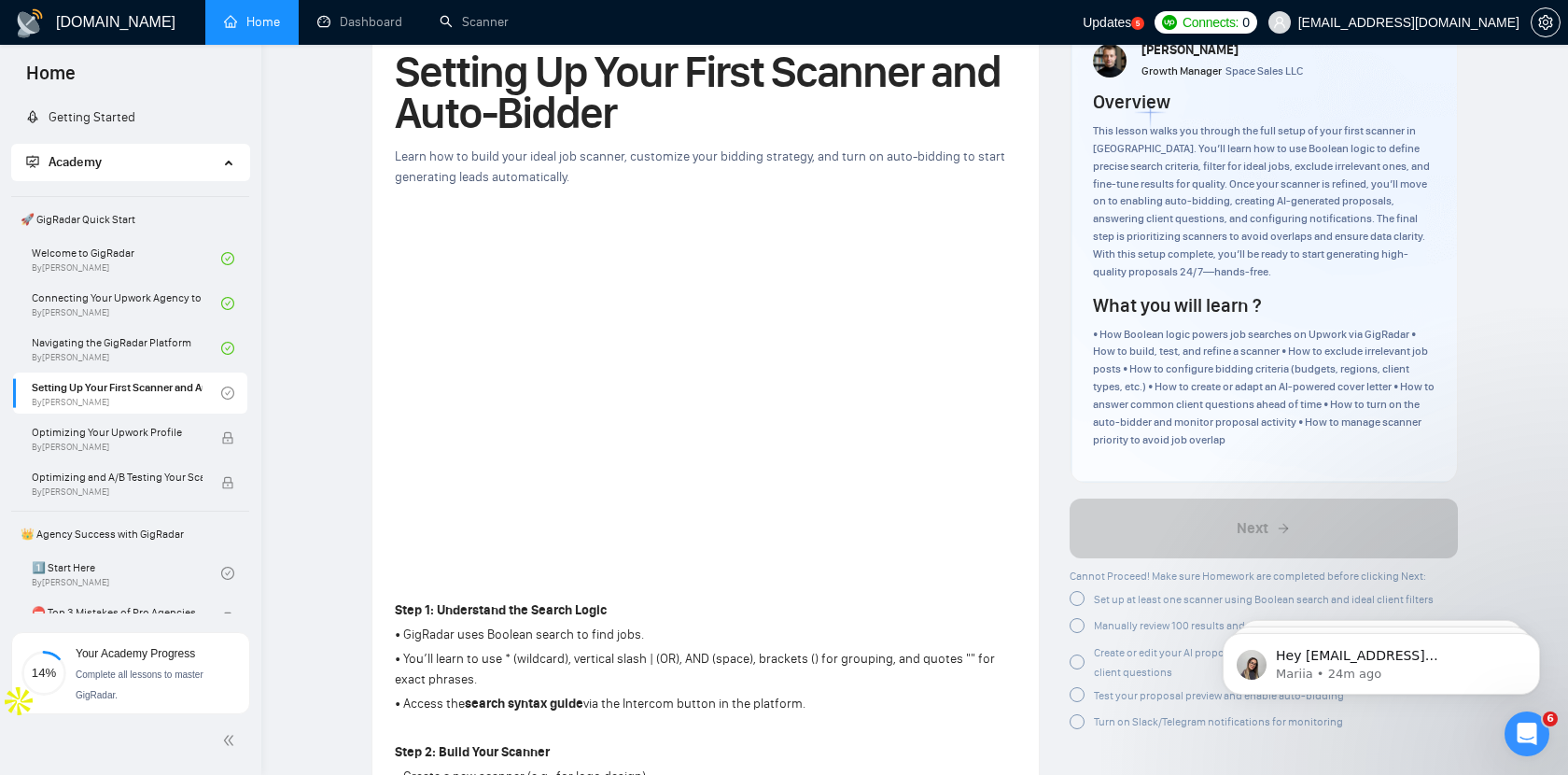
scroll to position [0, 0]
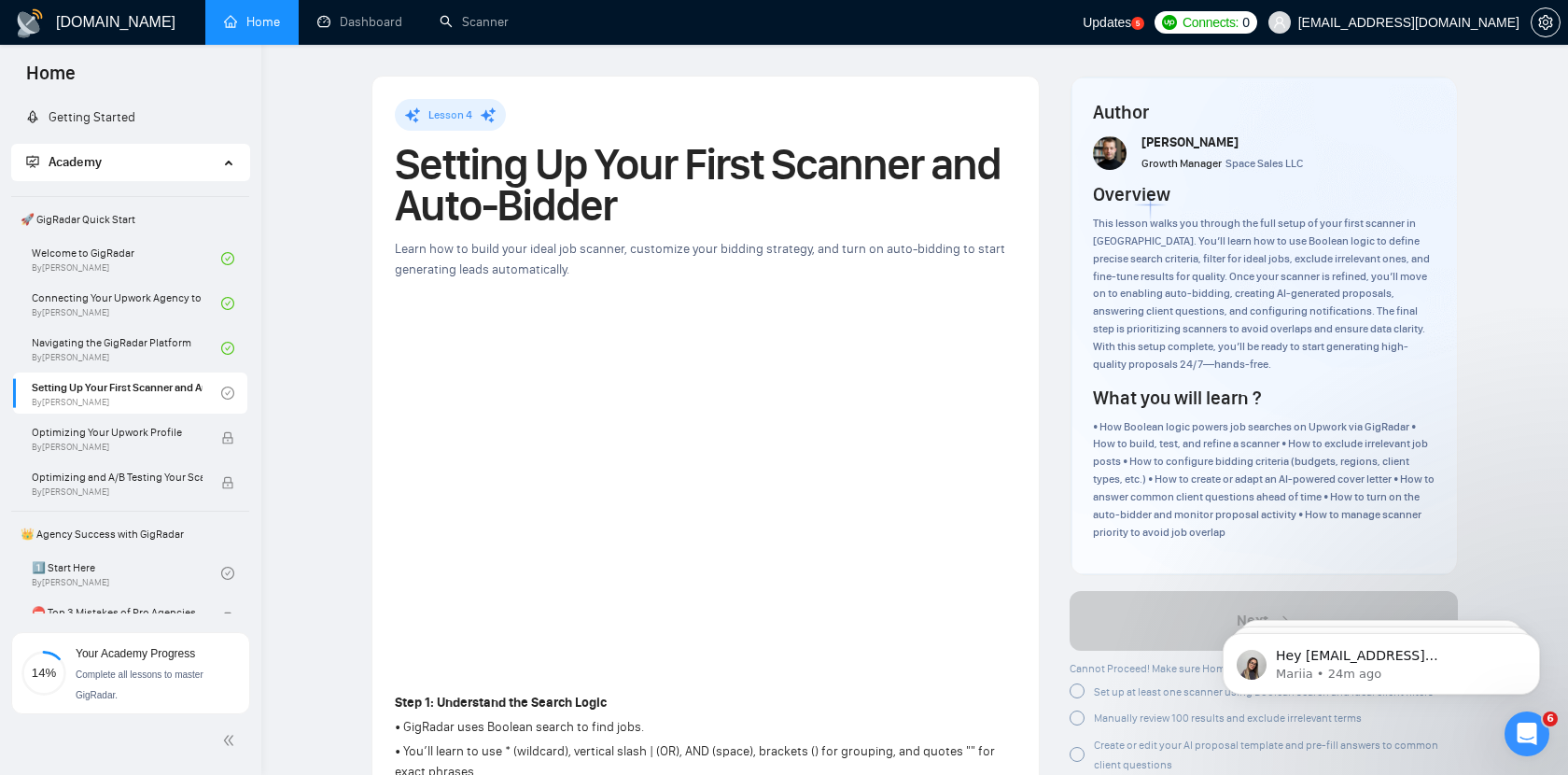
click at [947, 40] on ul "Home Dashboard Scanner" at bounding box center [637, 23] width 888 height 45
